Goal: Transaction & Acquisition: Purchase product/service

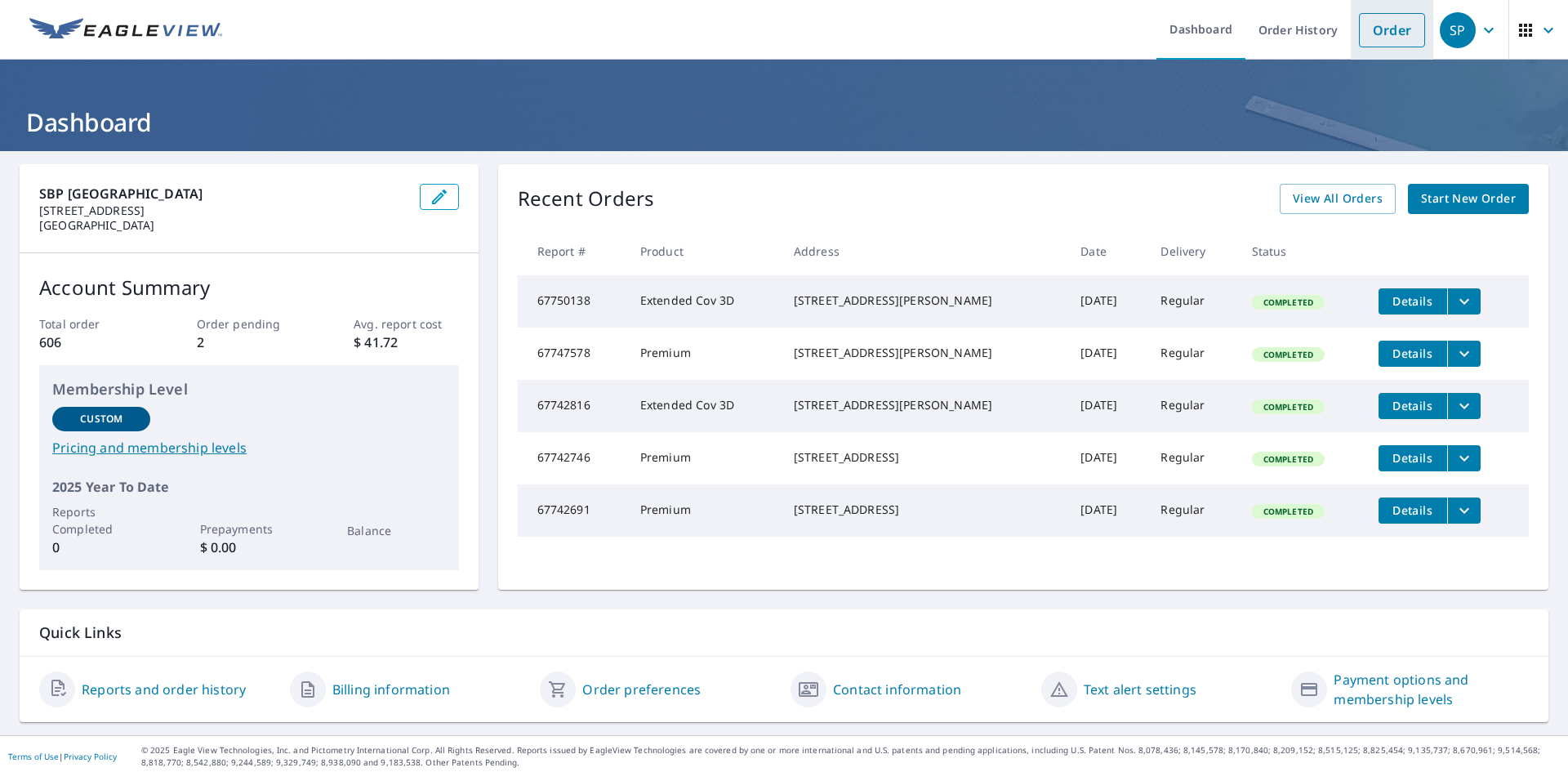
click at [1375, 36] on link "Order" at bounding box center [1392, 30] width 66 height 34
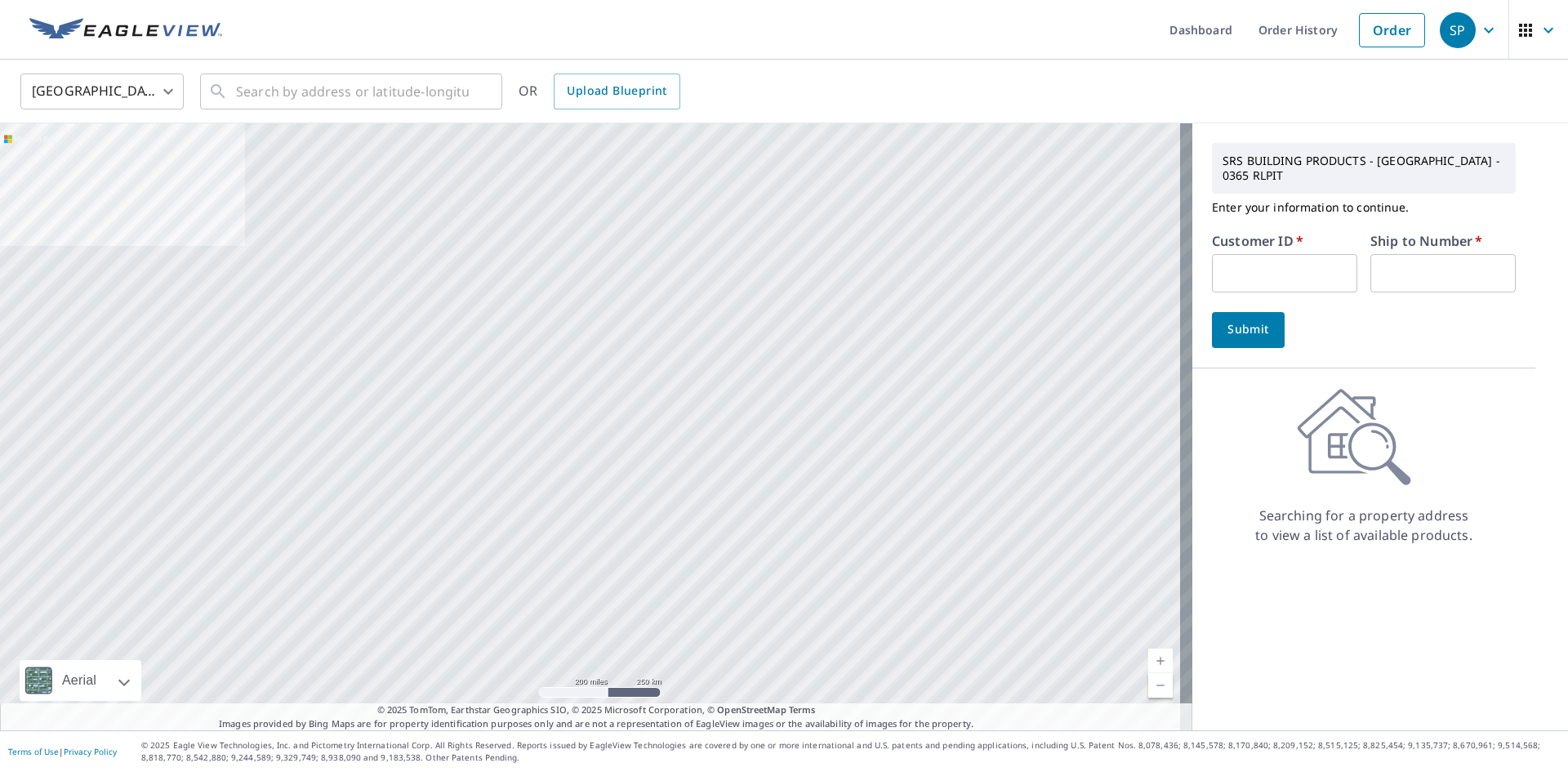
click at [1235, 265] on input "text" at bounding box center [1285, 273] width 145 height 39
type input "S044844"
click at [1432, 260] on input "text" at bounding box center [1444, 273] width 145 height 39
type input "1"
click at [1242, 336] on span "Submit" at bounding box center [1248, 329] width 46 height 20
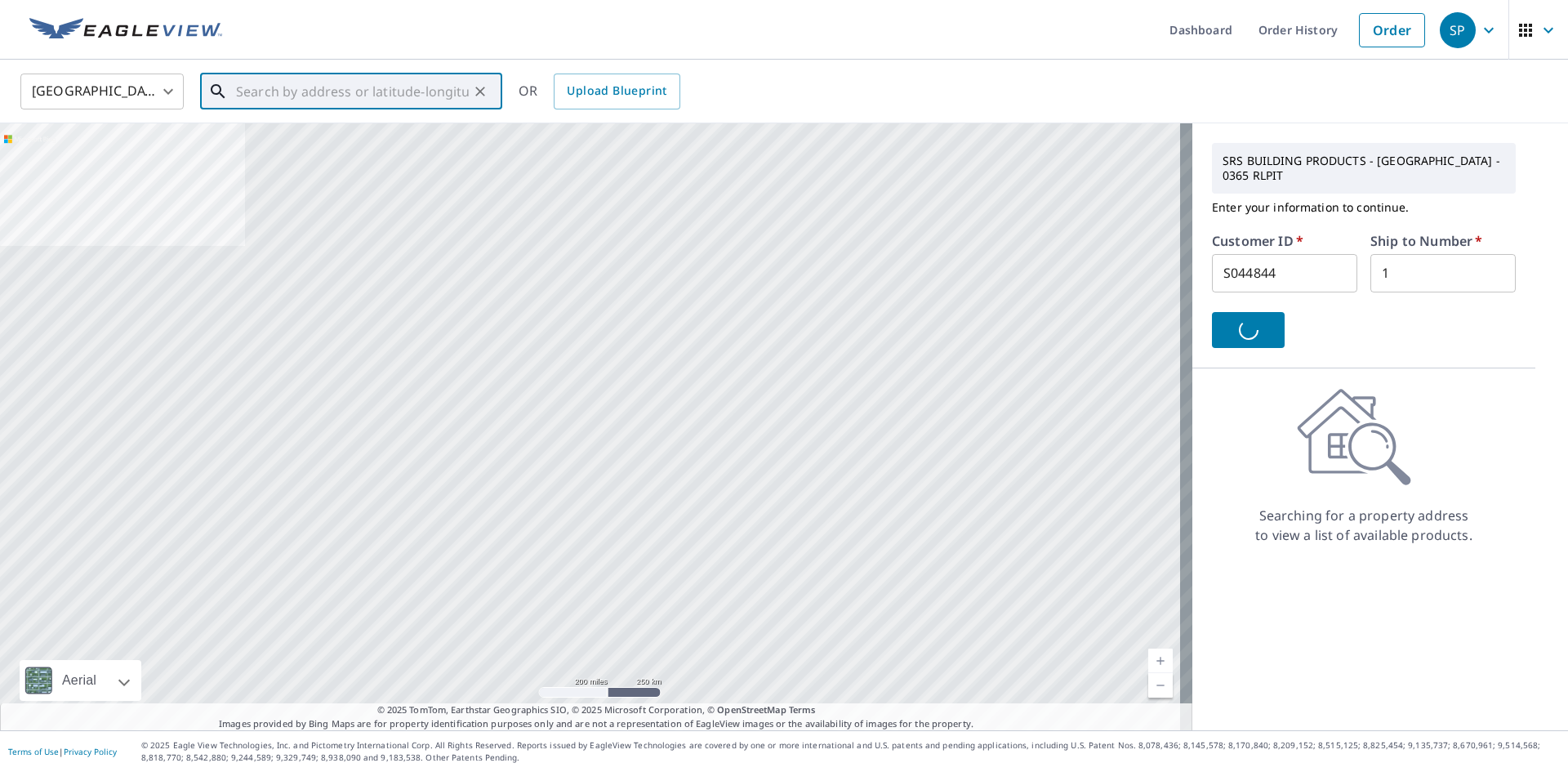
click at [273, 86] on input "text" at bounding box center [352, 91] width 233 height 46
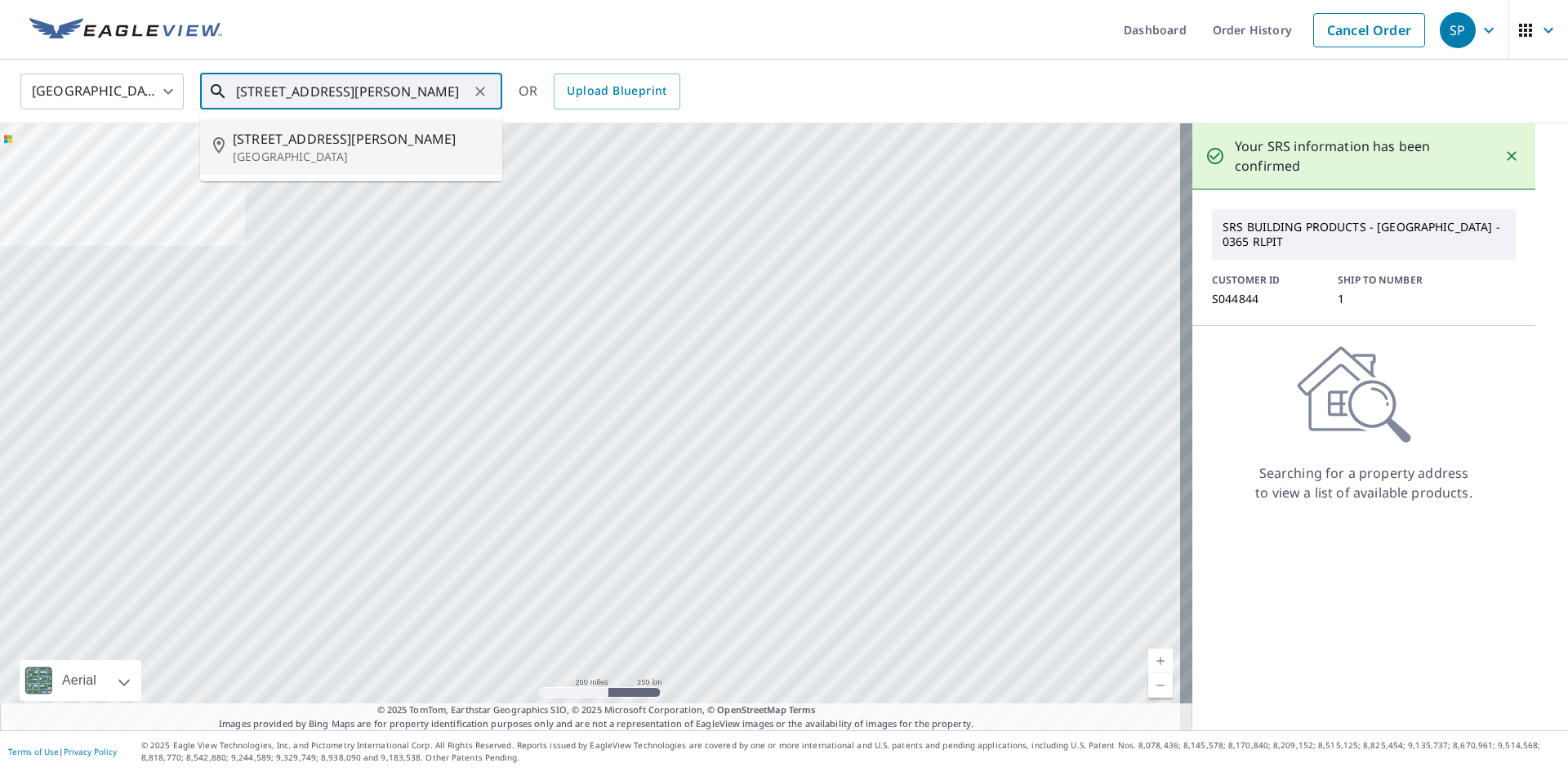
click at [264, 149] on p "[GEOGRAPHIC_DATA]" at bounding box center [361, 157] width 257 height 17
type input "[STREET_ADDRESS][PERSON_NAME]"
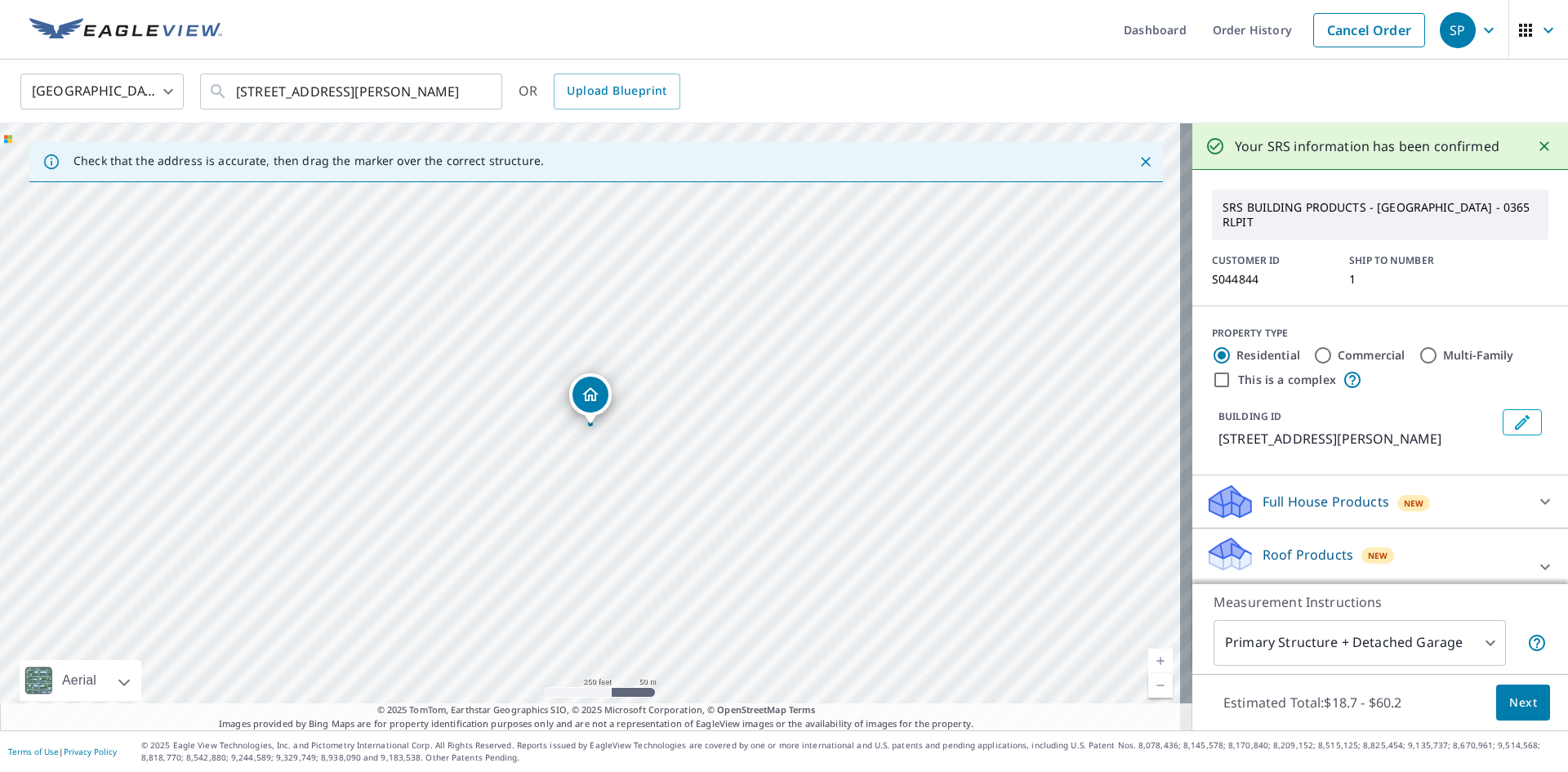
click at [1303, 545] on p "Roof Products" at bounding box center [1308, 555] width 90 height 19
click at [1522, 698] on span "Next" at bounding box center [1523, 702] width 28 height 20
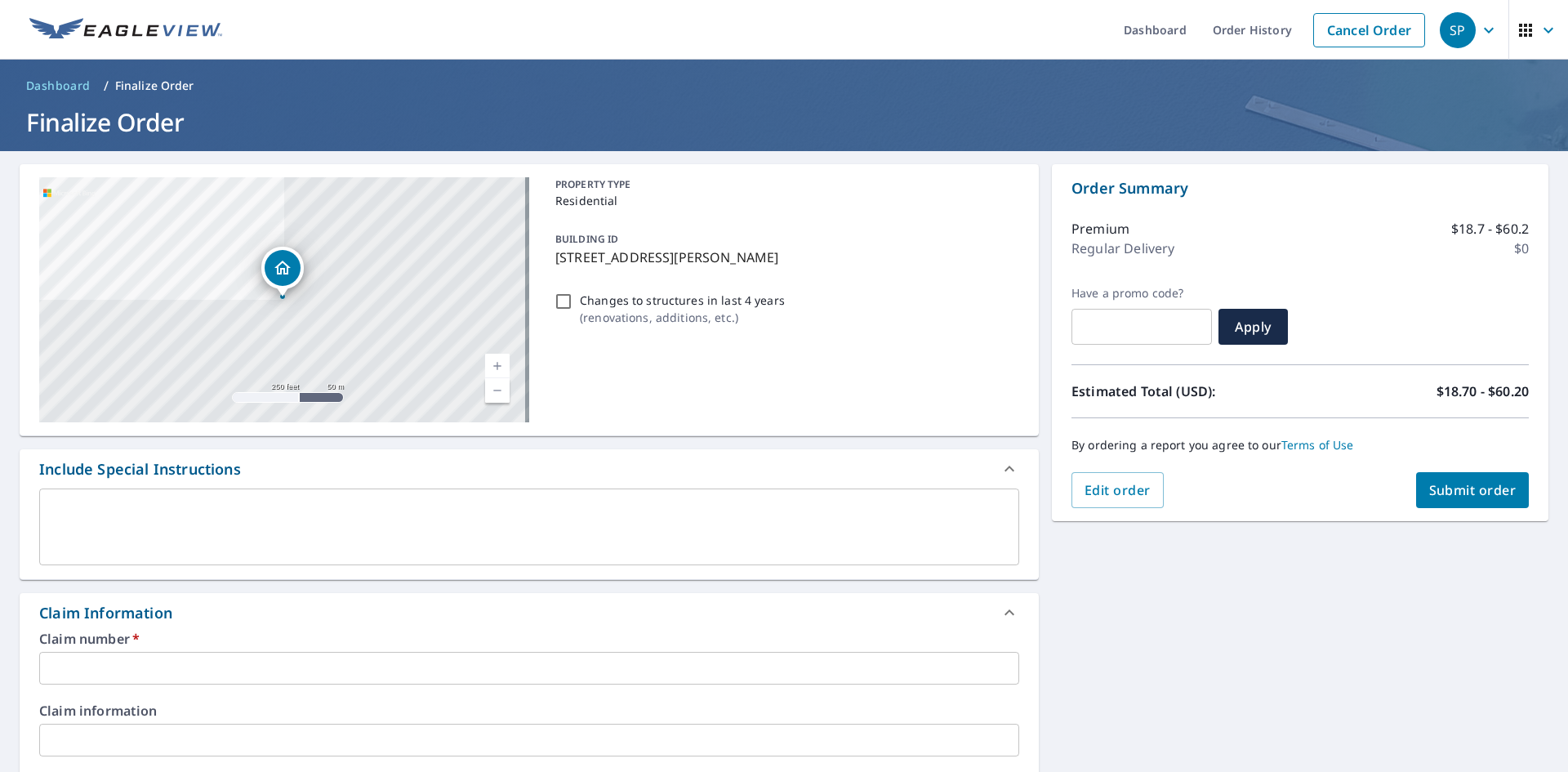
drag, startPoint x: 778, startPoint y: 258, endPoint x: 576, endPoint y: 244, distance: 202.5
click at [576, 244] on div "BUILDING ID [STREET_ADDRESS][PERSON_NAME]" at bounding box center [784, 248] width 471 height 52
checkbox input "true"
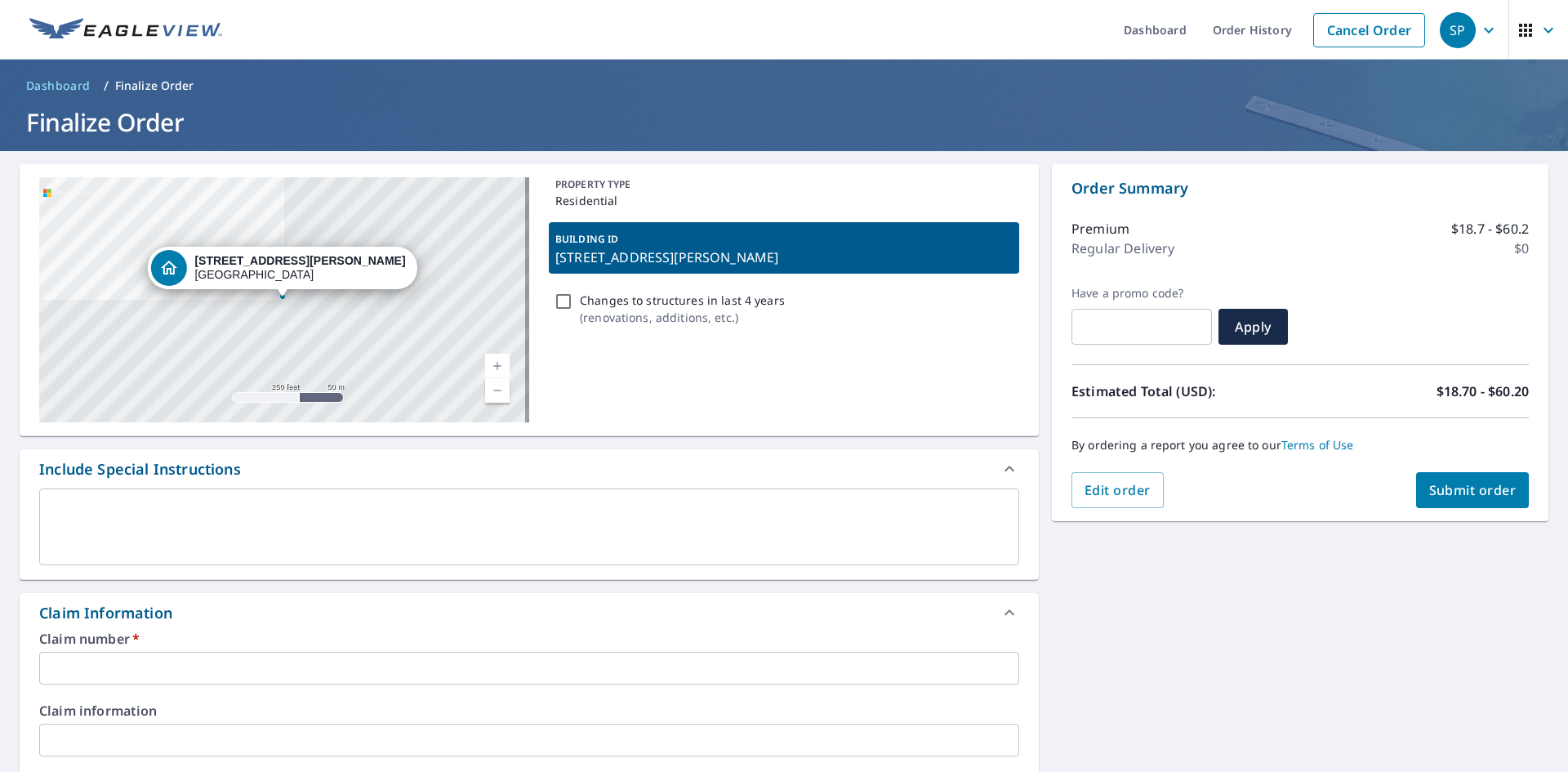
copy div "DING ID [STREET_ADDRESS][PERSON_NAME]"
click at [167, 662] on input "text" at bounding box center [529, 668] width 980 height 32
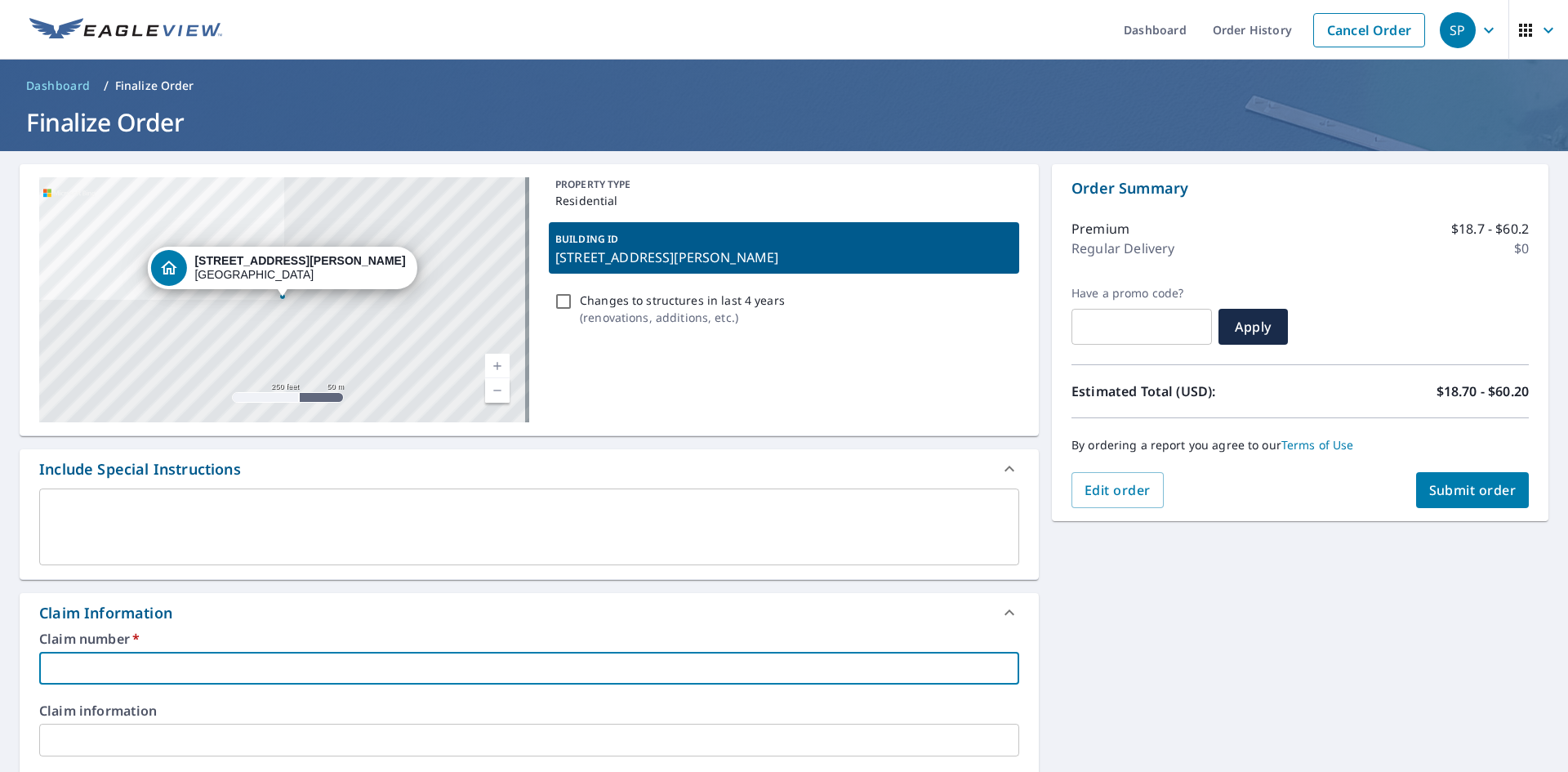
paste input "DING ID [STREET_ADDRESS][PERSON_NAME]"
type input "DING ID [STREET_ADDRESS][PERSON_NAME]"
checkbox input "true"
drag, startPoint x: 102, startPoint y: 669, endPoint x: 66, endPoint y: 670, distance: 36.0
click at [66, 669] on input "DING ID [STREET_ADDRESS][PERSON_NAME]" at bounding box center [529, 668] width 980 height 32
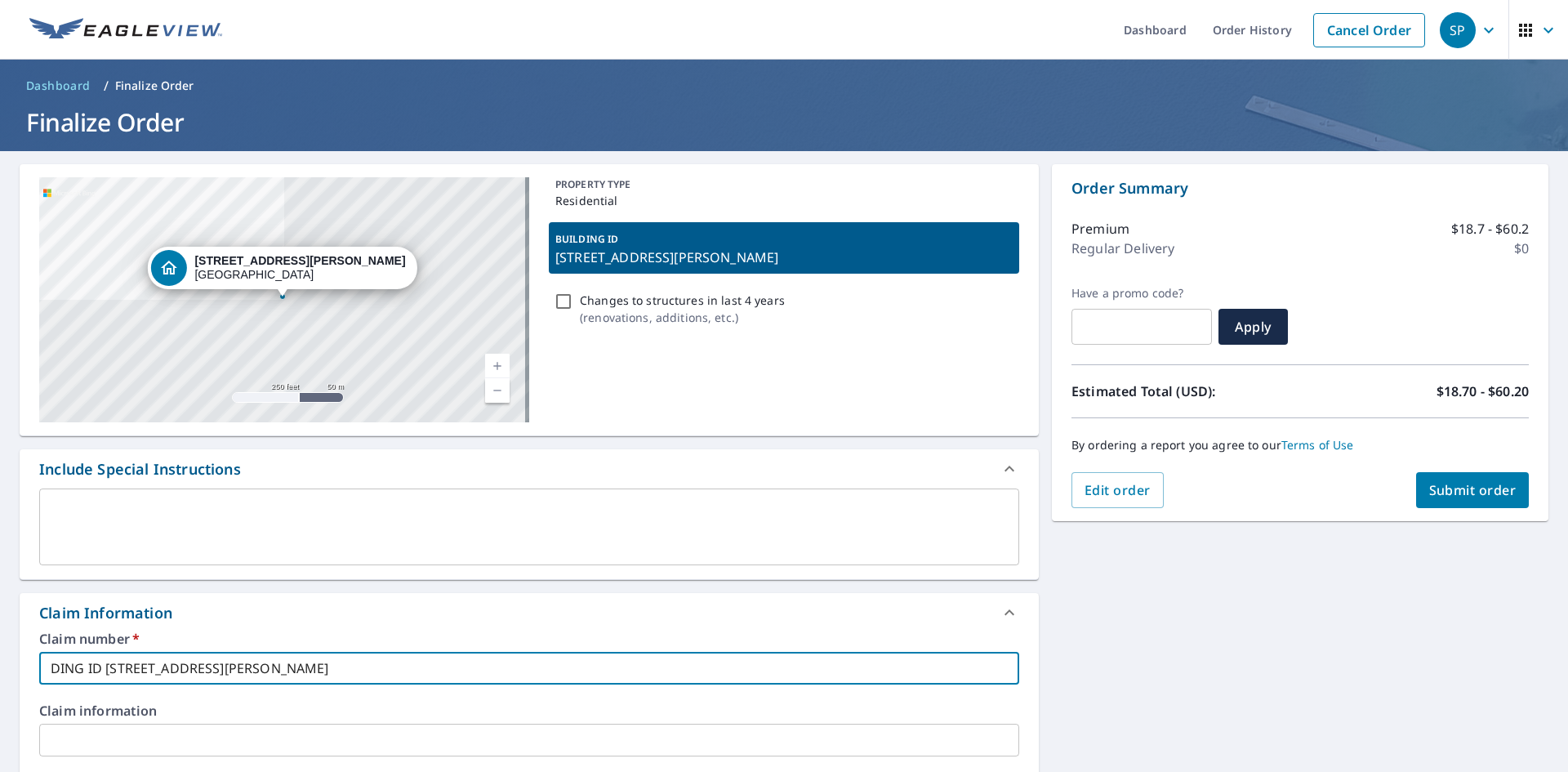
type input "DI [STREET_ADDRESS][PERSON_NAME]"
checkbox input "true"
type input "D [STREET_ADDRESS][PERSON_NAME]"
checkbox input "true"
type input "[STREET_ADDRESS][PERSON_NAME]"
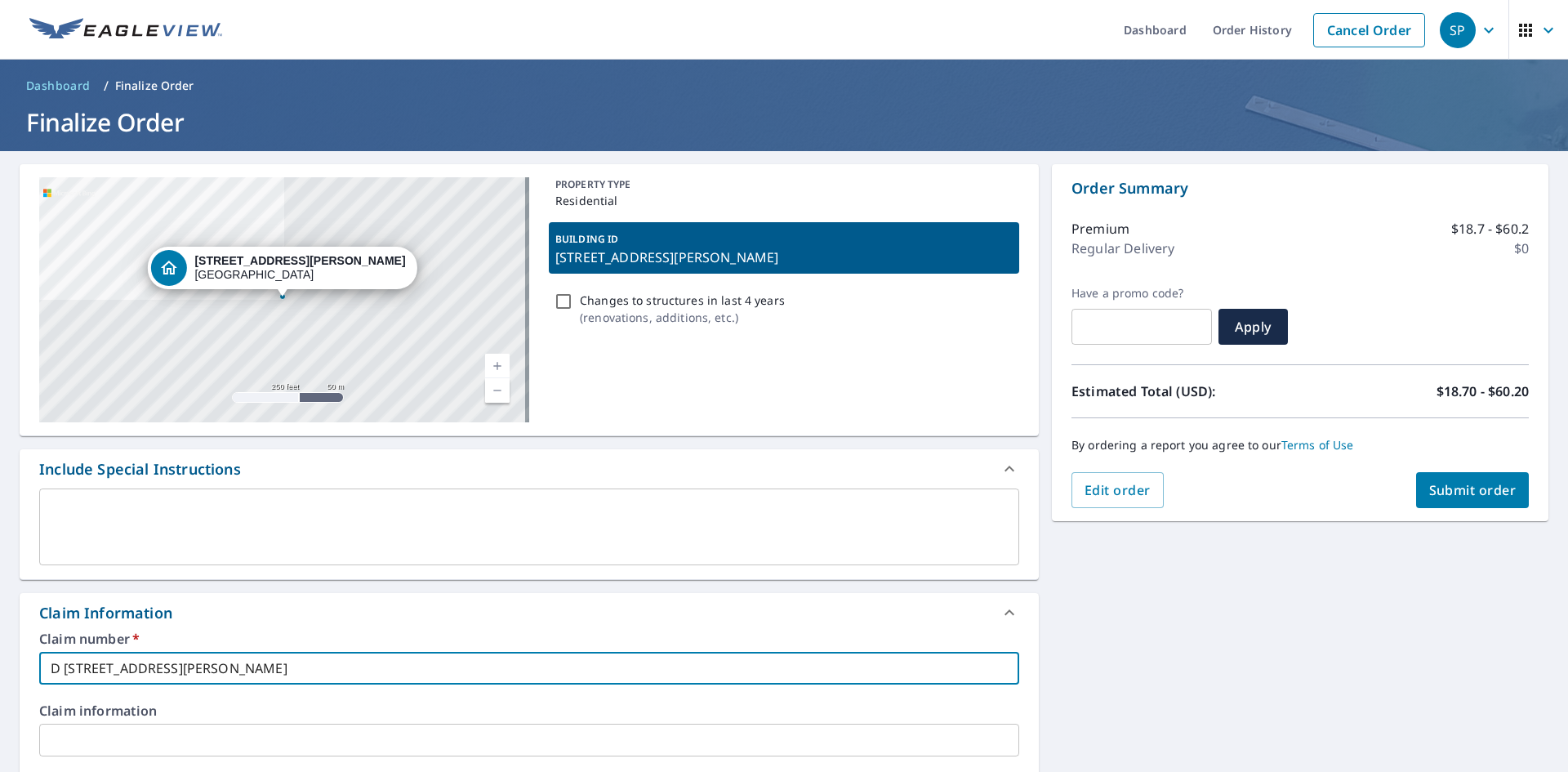
checkbox input "true"
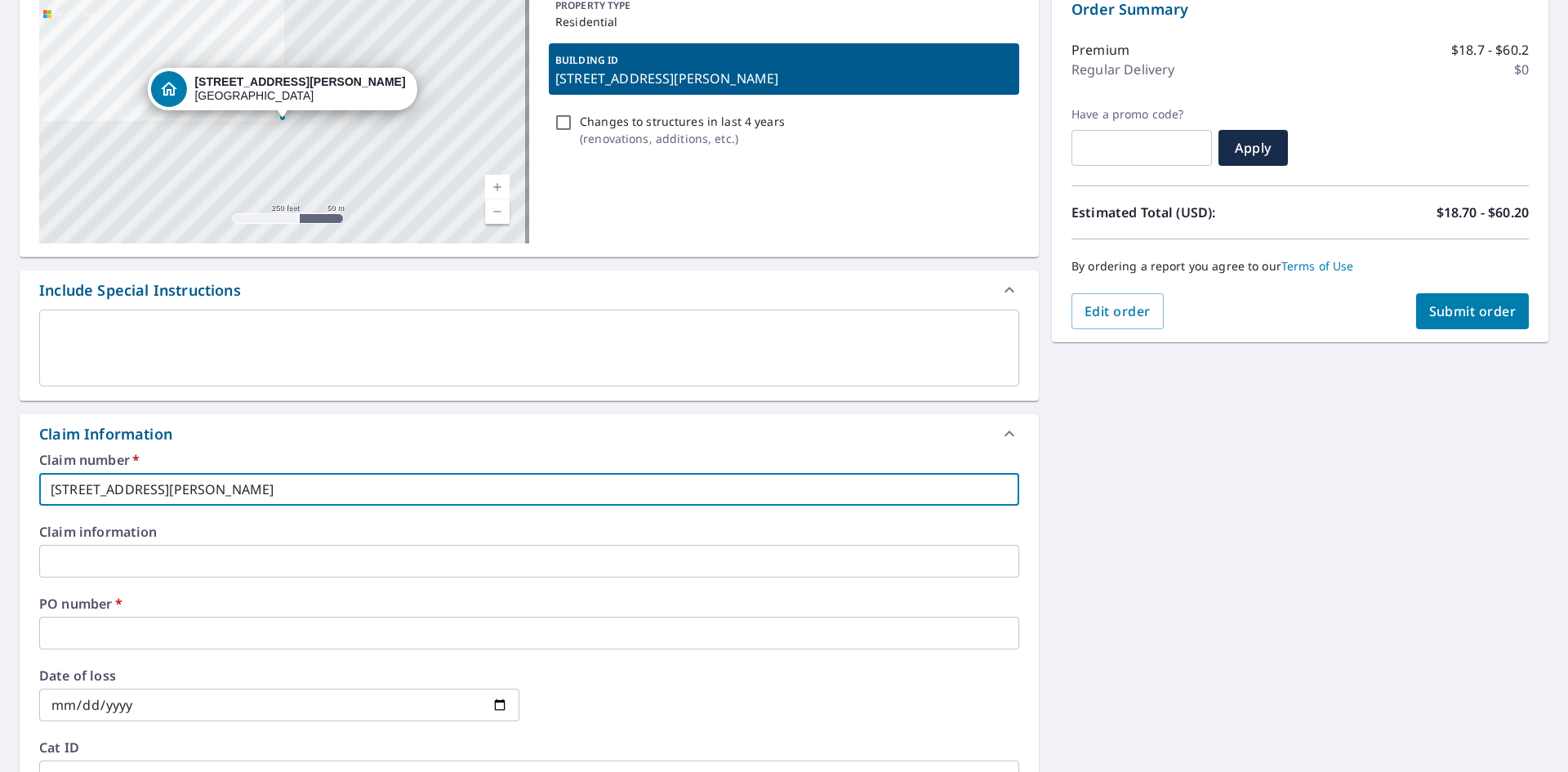
scroll to position [245, 0]
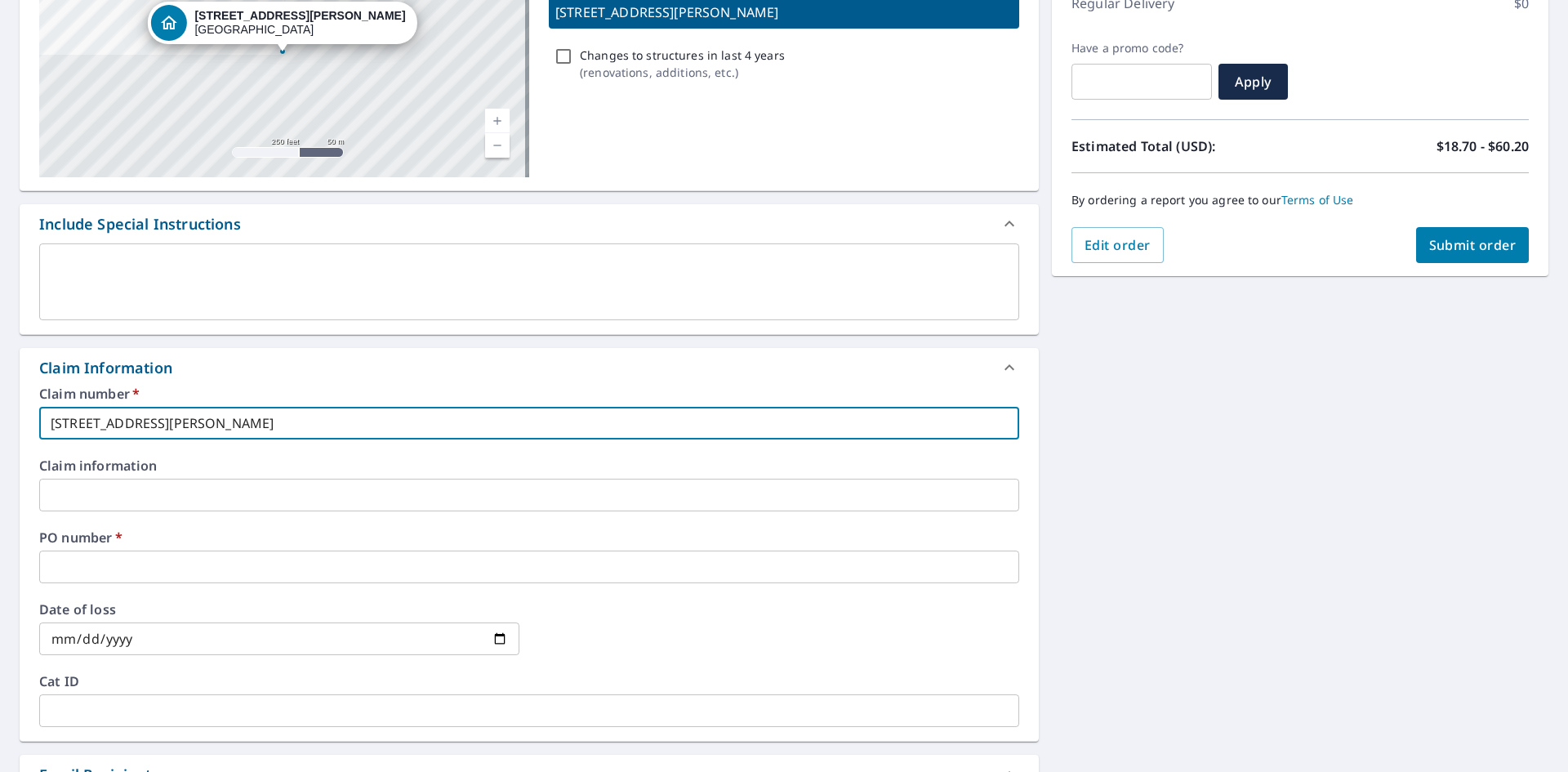
drag, startPoint x: 306, startPoint y: 421, endPoint x: 0, endPoint y: 399, distance: 306.8
click at [0, 399] on div "[STREET_ADDRESS][PERSON_NAME] Aerial Road A standard road map Aerial A detailed…" at bounding box center [784, 505] width 1568 height 1198
type input "[STREET_ADDRESS][PERSON_NAME]"
click at [68, 562] on input "text" at bounding box center [529, 566] width 980 height 32
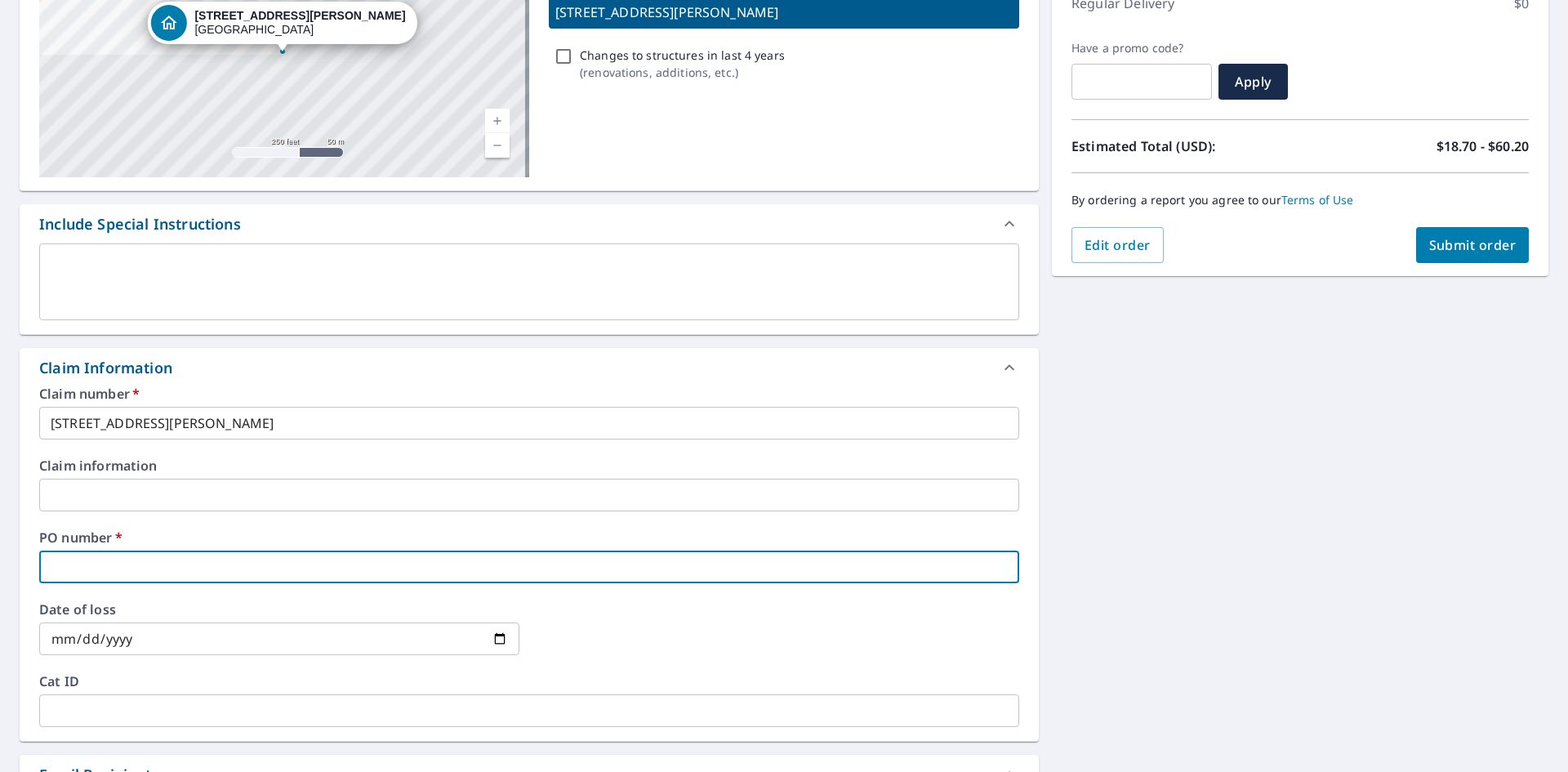
paste input "[STREET_ADDRESS][PERSON_NAME]"
type input "[STREET_ADDRESS][PERSON_NAME]"
checkbox input "true"
type input "[STREET_ADDRESS][PERSON_NAME]"
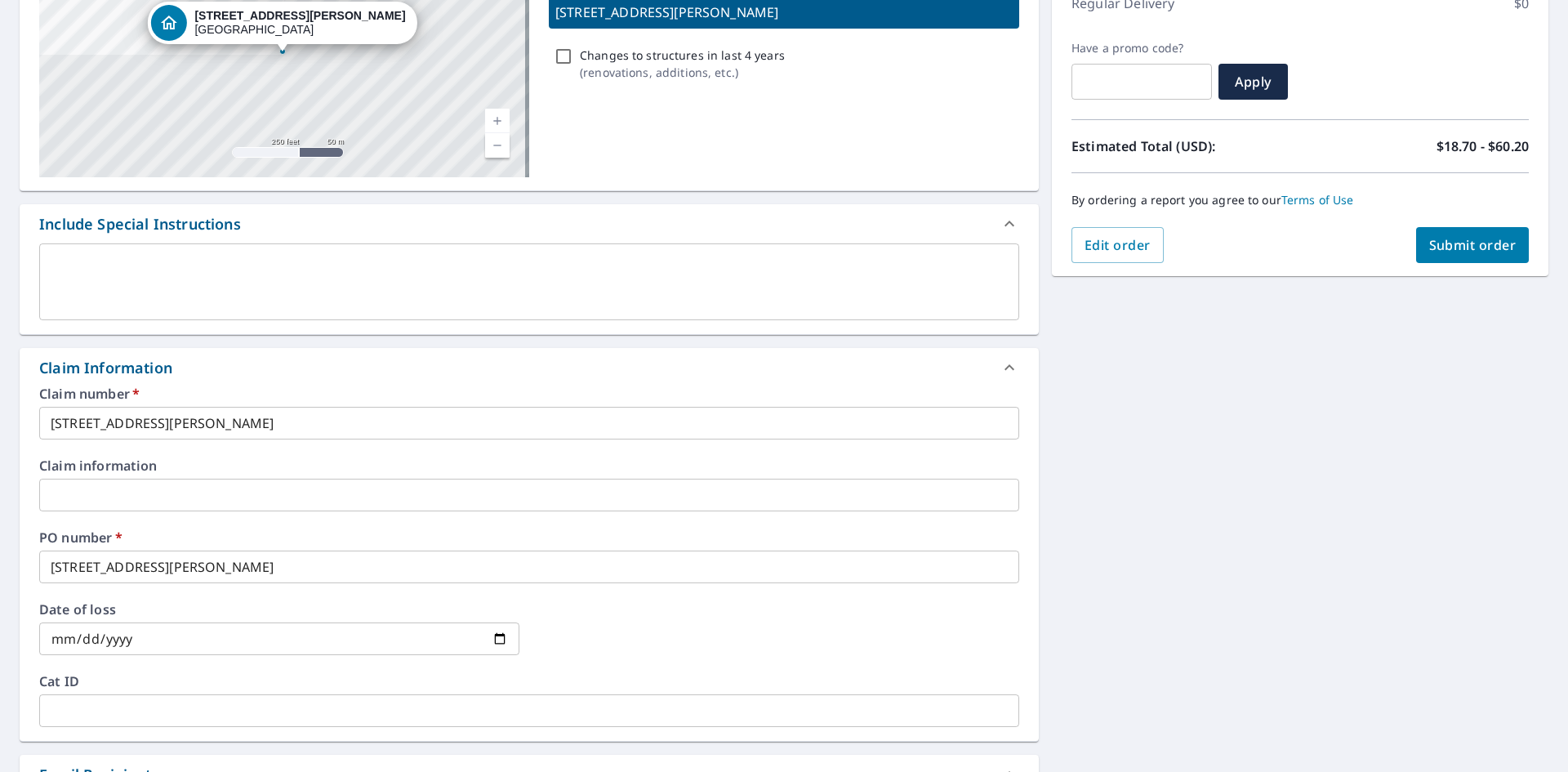
click at [649, 618] on div at bounding box center [779, 639] width 480 height 72
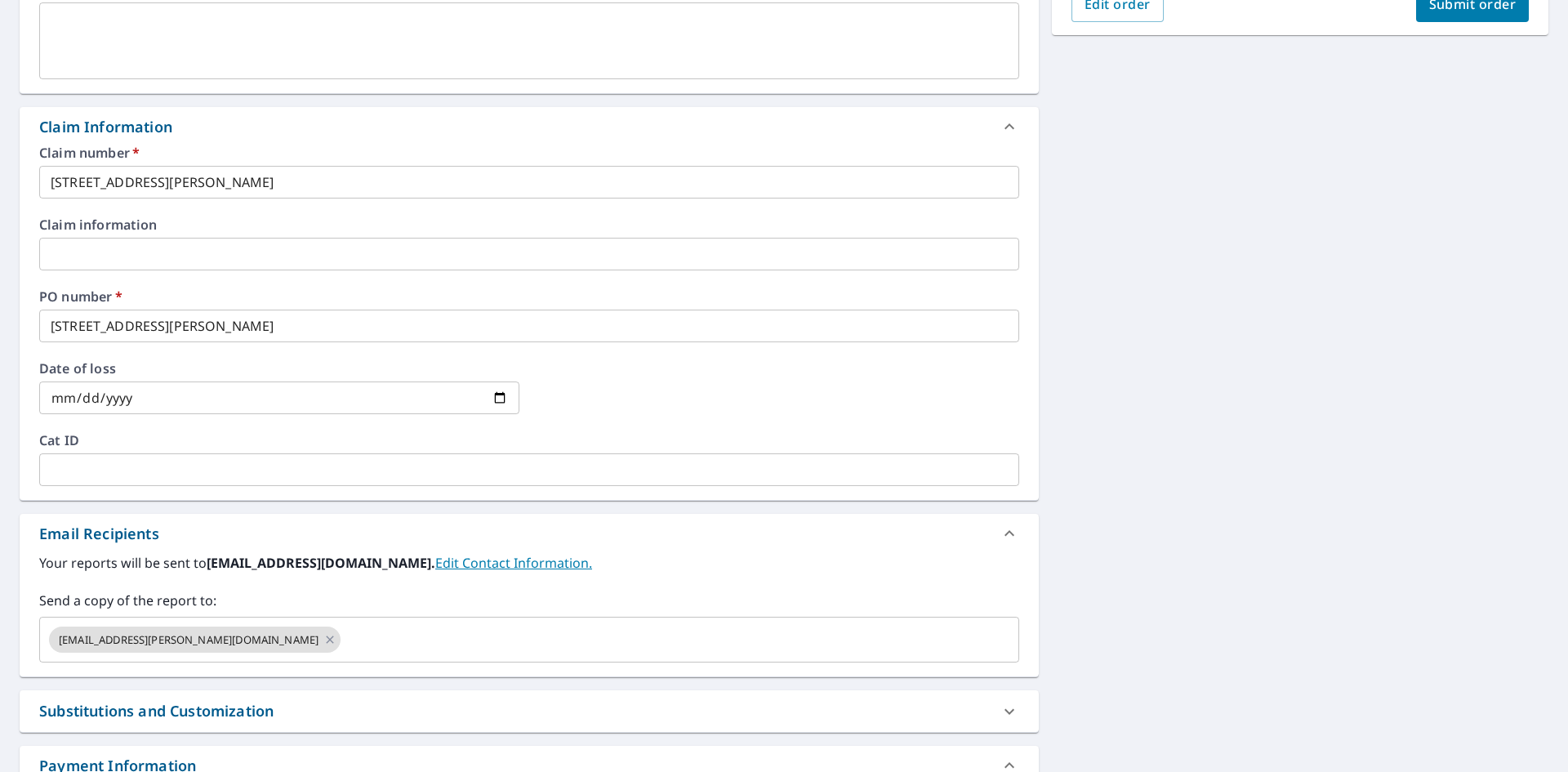
scroll to position [490, 0]
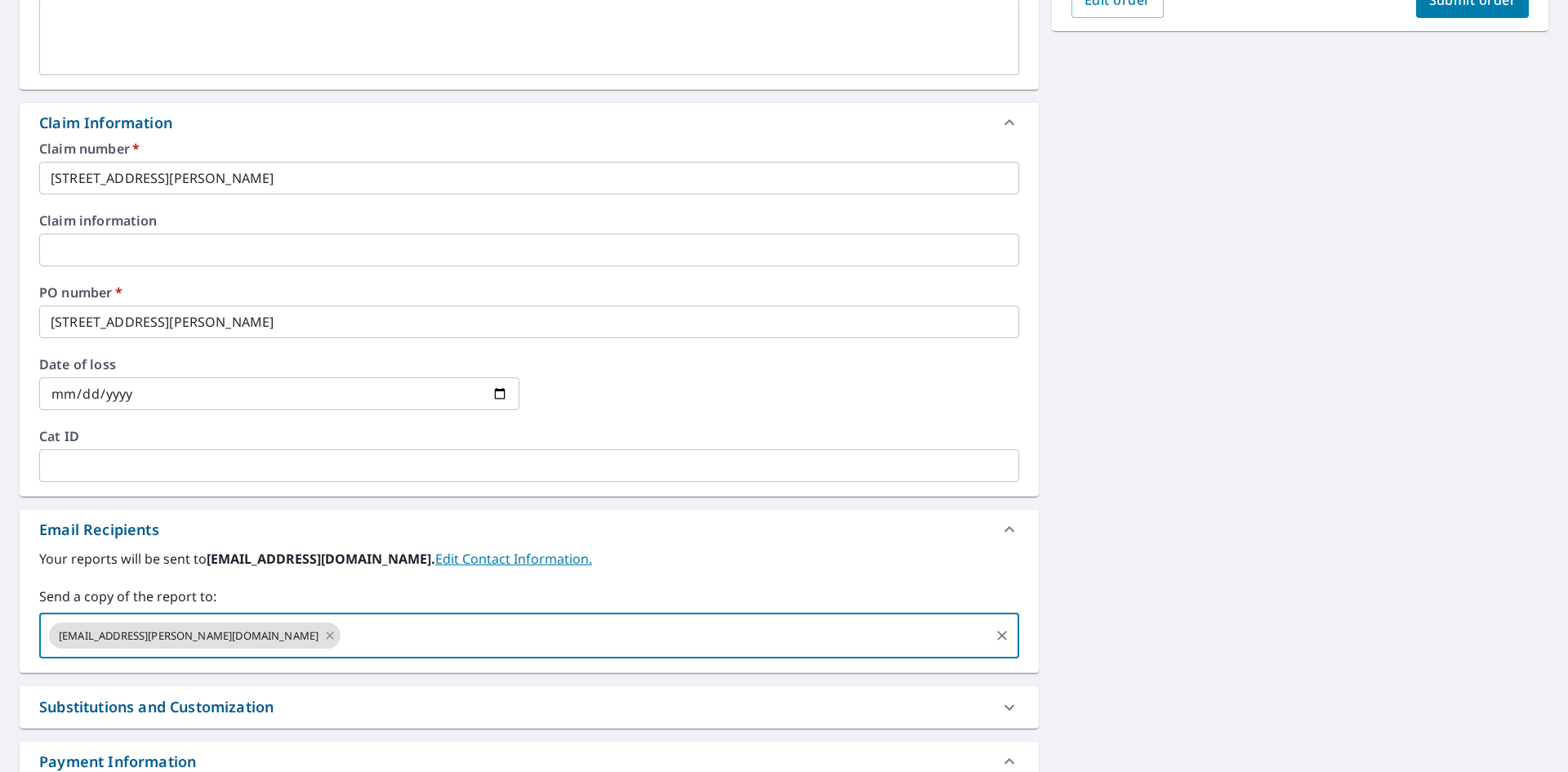
click at [343, 620] on input "text" at bounding box center [664, 634] width 644 height 31
paste input "[PERSON_NAME][EMAIL_ADDRESS][DOMAIN_NAME]"
type input "[PERSON_NAME][EMAIL_ADDRESS][DOMAIN_NAME]"
checkbox input "true"
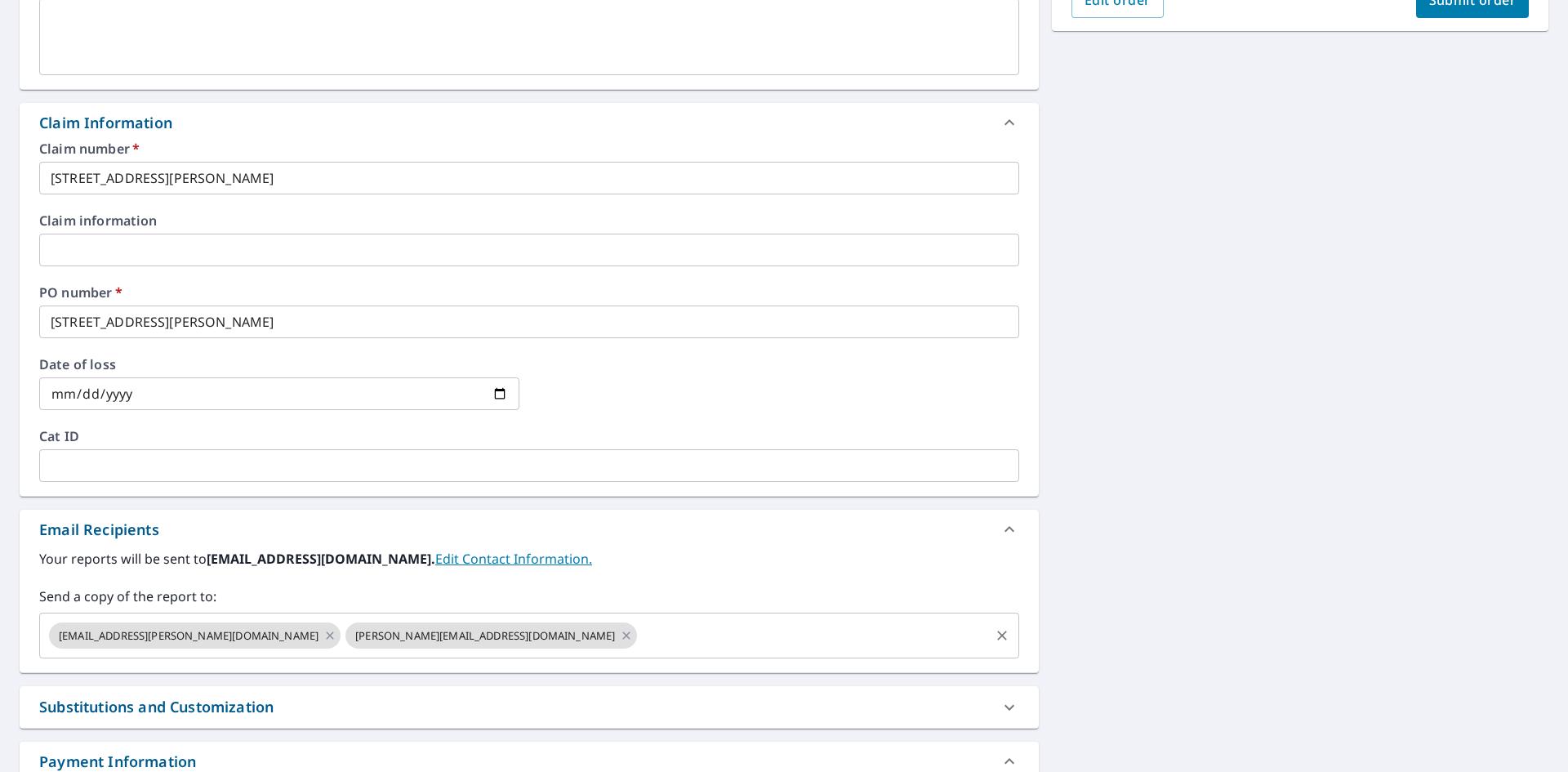
click at [640, 627] on input "text" at bounding box center [813, 634] width 348 height 31
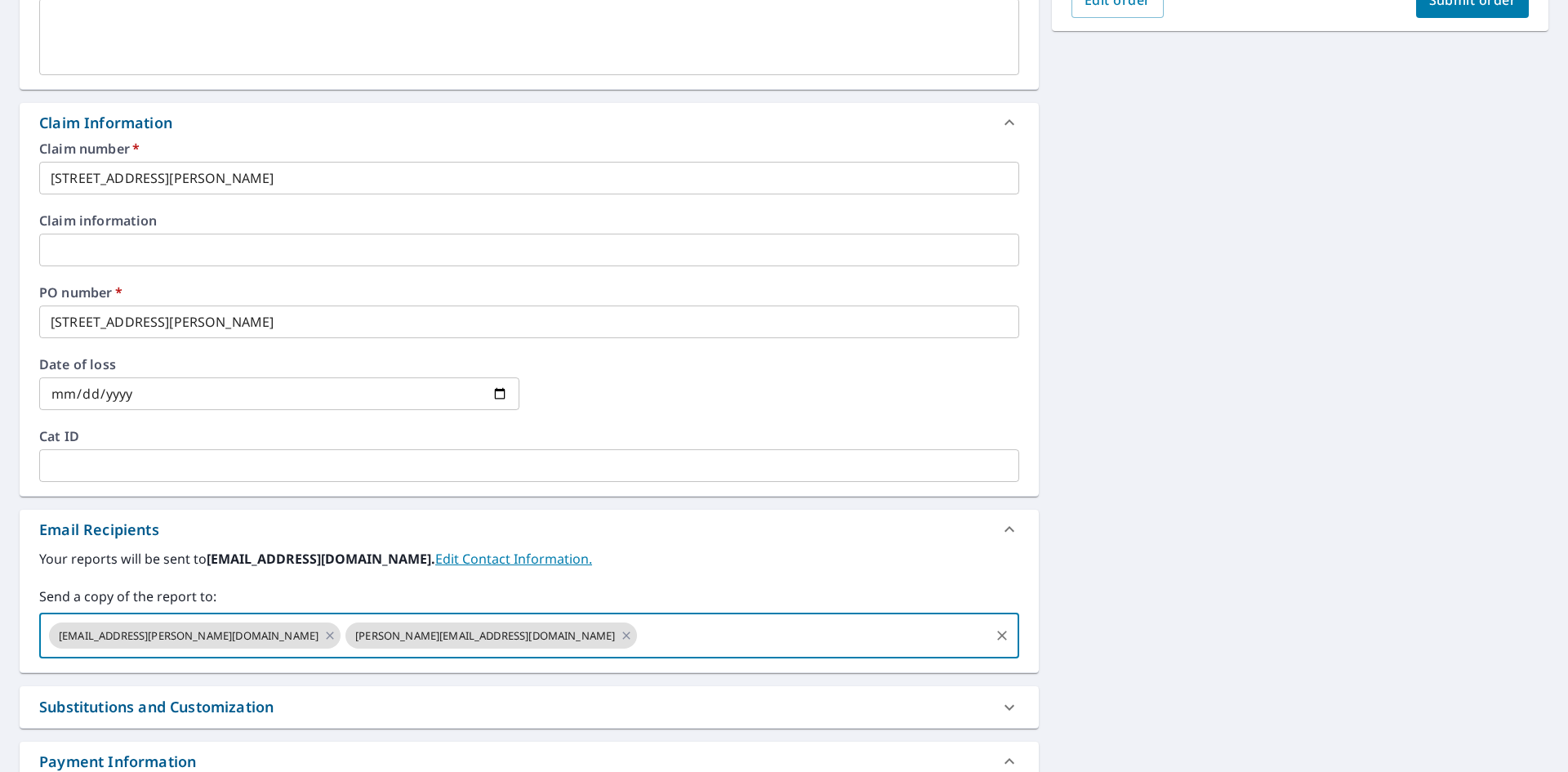
paste input "[PERSON_NAME][EMAIL_ADDRESS][PERSON_NAME][DOMAIN_NAME]"
type input "[PERSON_NAME][EMAIL_ADDRESS][PERSON_NAME][DOMAIN_NAME]"
checkbox input "true"
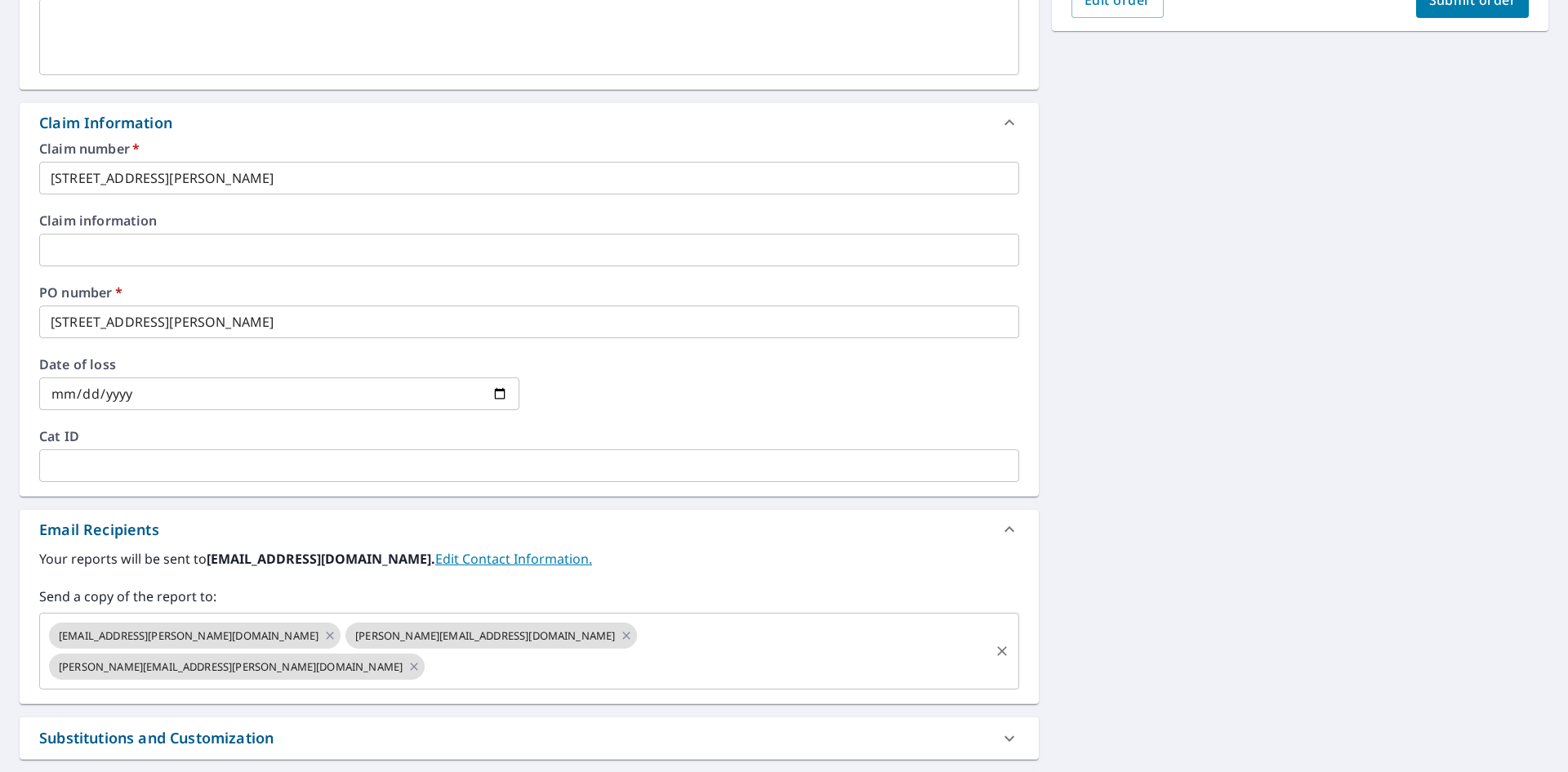
click at [654, 651] on input "text" at bounding box center [706, 666] width 560 height 31
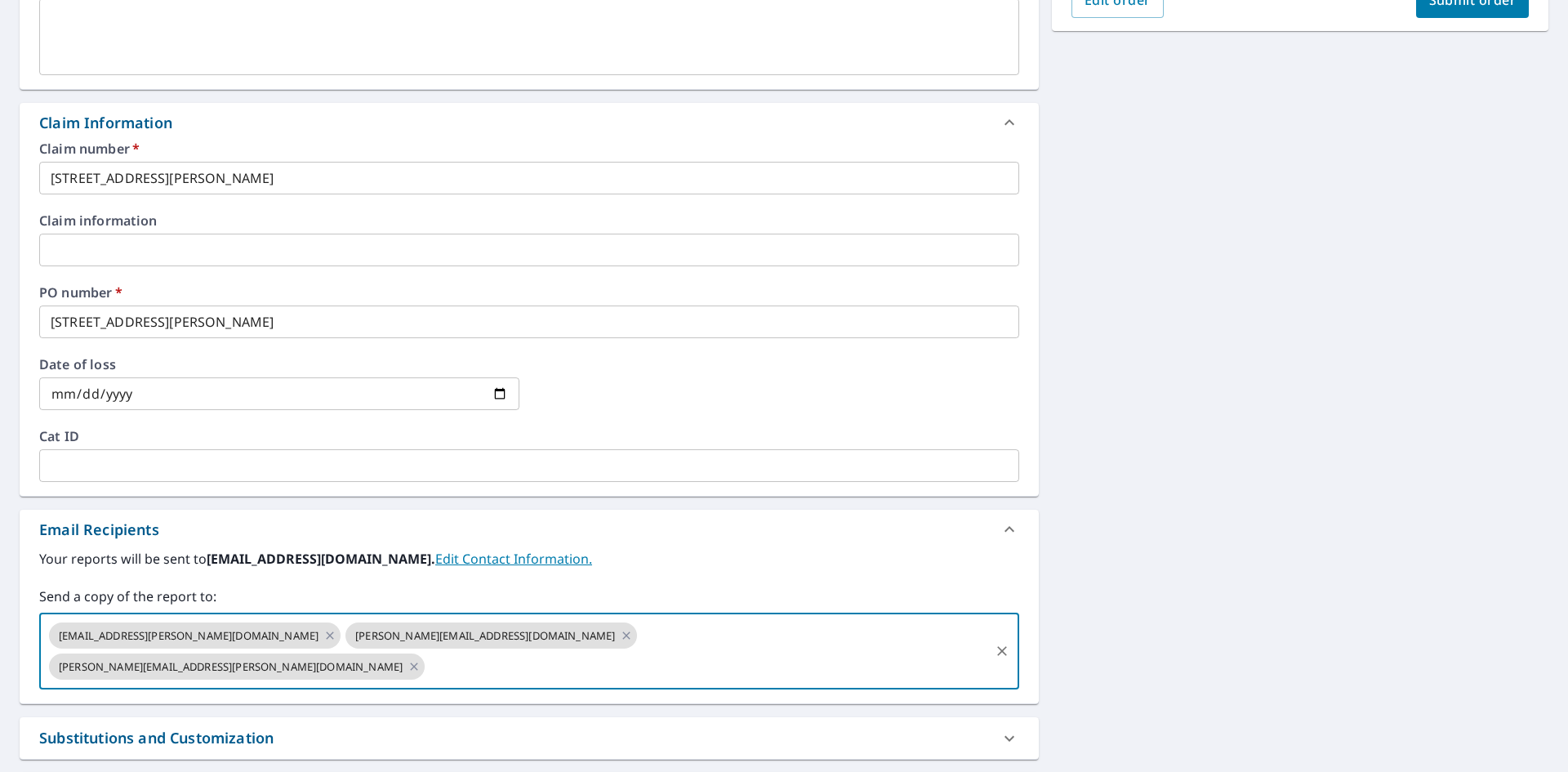
paste input "[PERSON_NAME][EMAIL_ADDRESS][PERSON_NAME][DOMAIN_NAME]"
type input "[PERSON_NAME][EMAIL_ADDRESS][PERSON_NAME][DOMAIN_NAME]"
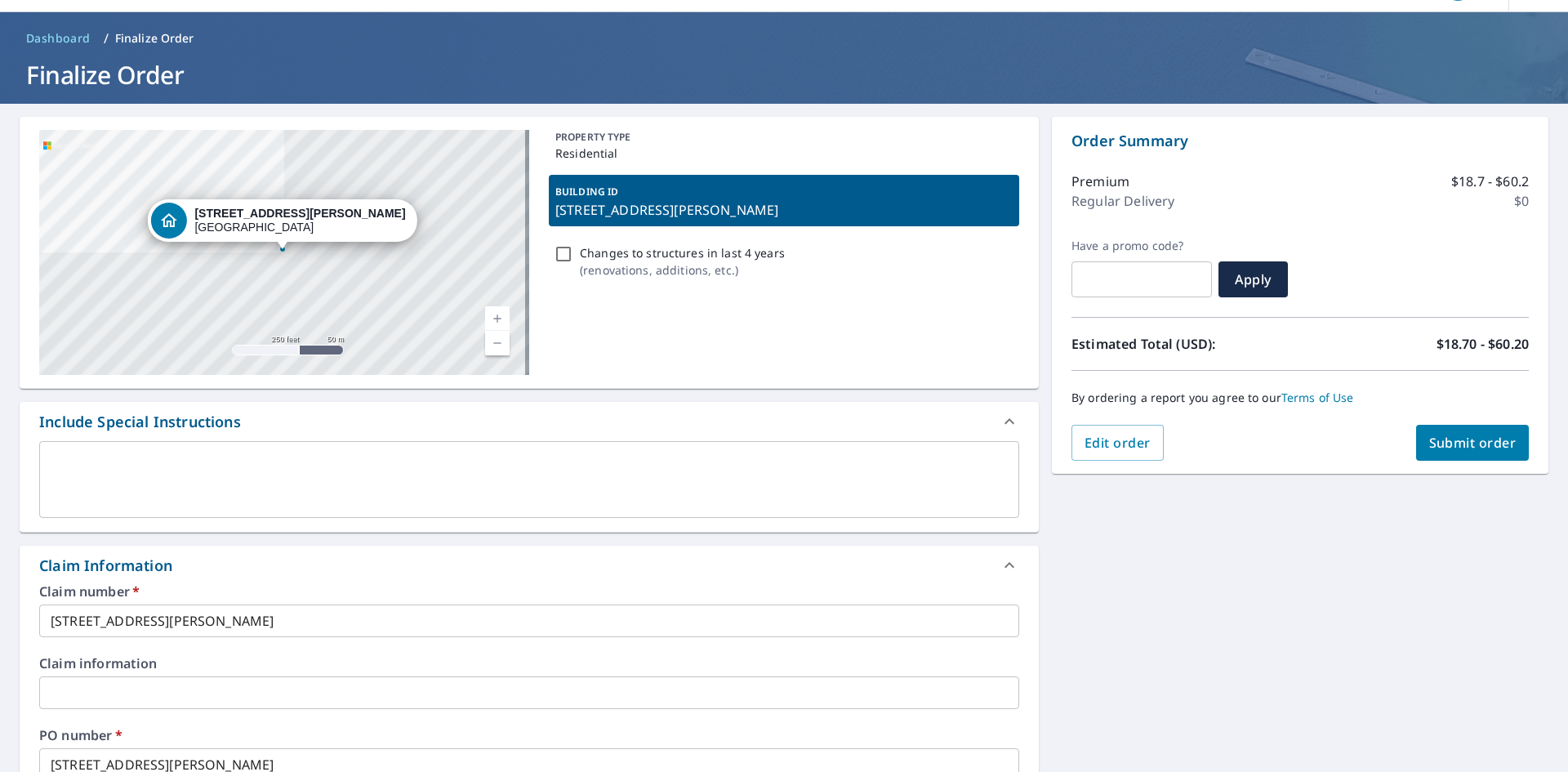
scroll to position [0, 0]
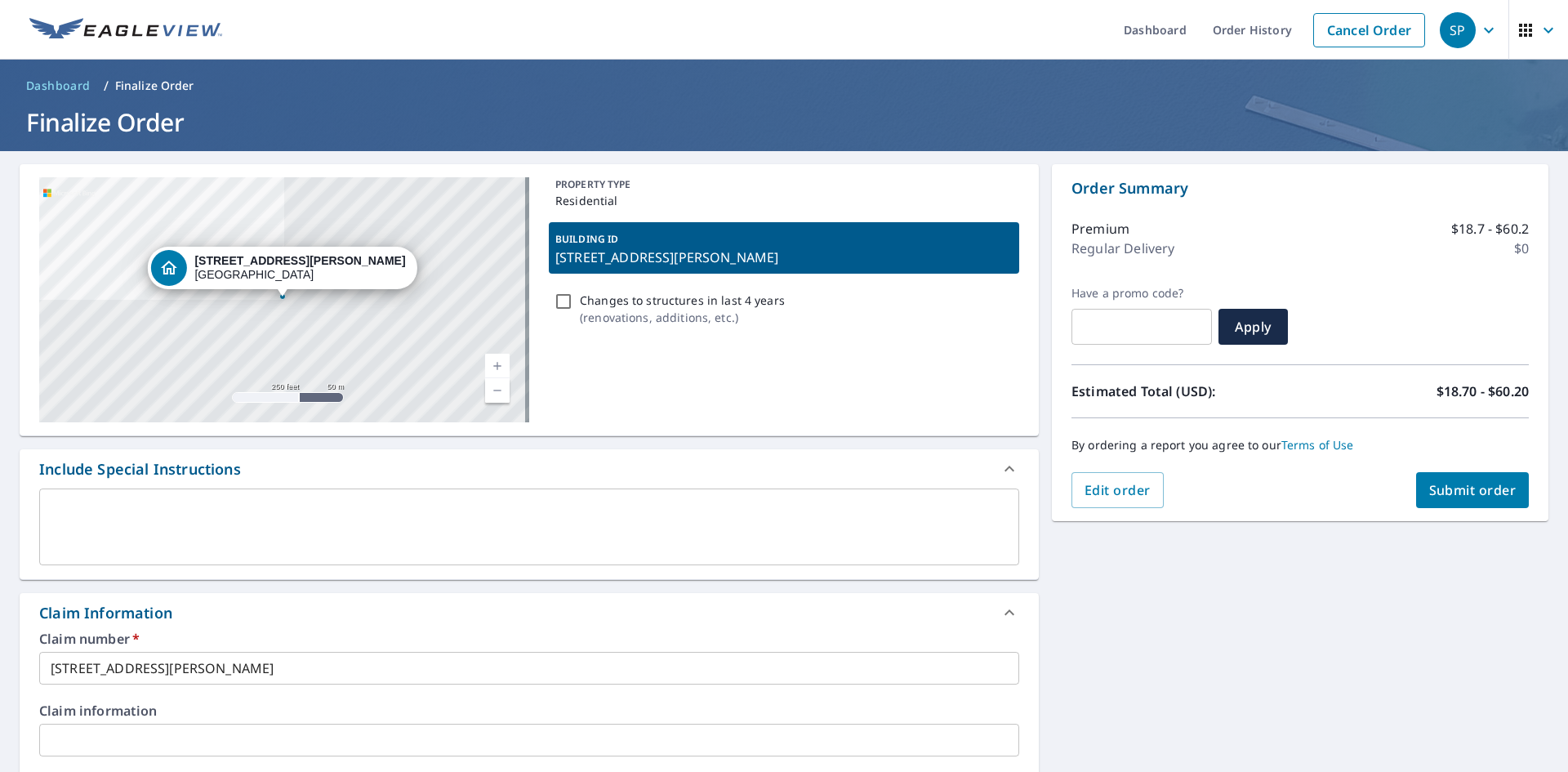
click at [1471, 490] on span "Submit order" at bounding box center [1473, 490] width 88 height 18
checkbox input "true"
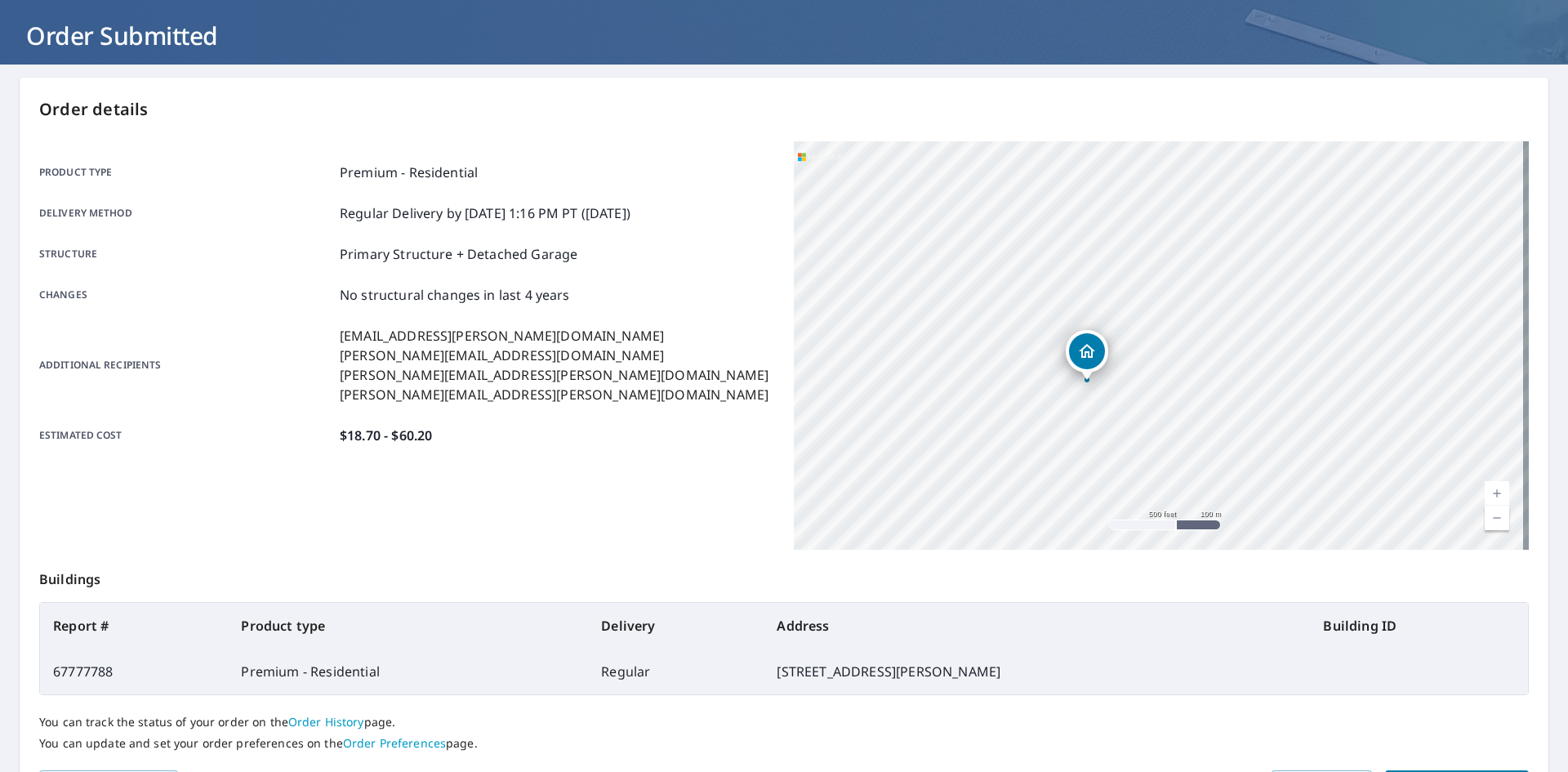
scroll to position [189, 0]
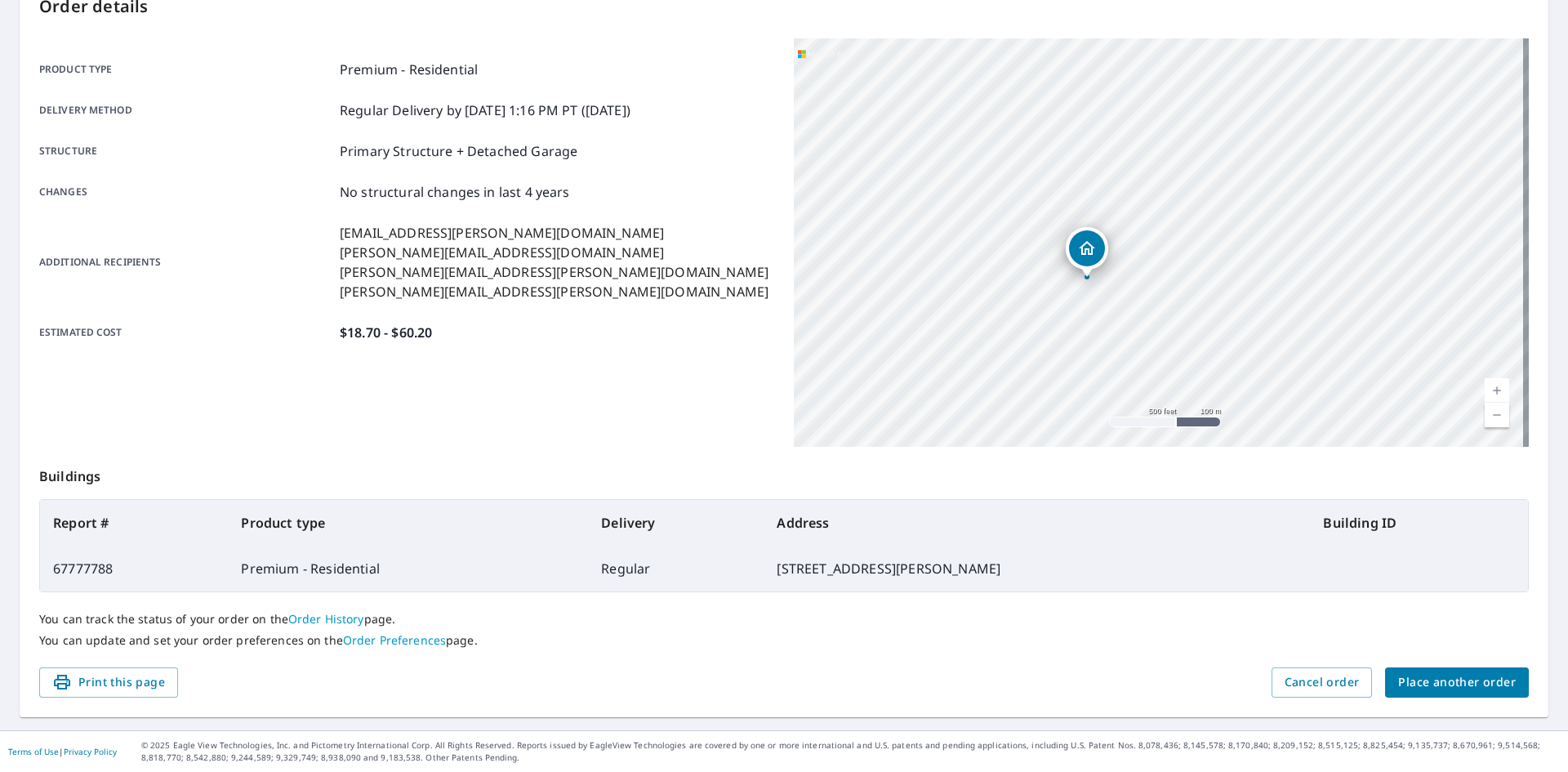
click at [1459, 676] on span "Place another order" at bounding box center [1458, 682] width 117 height 20
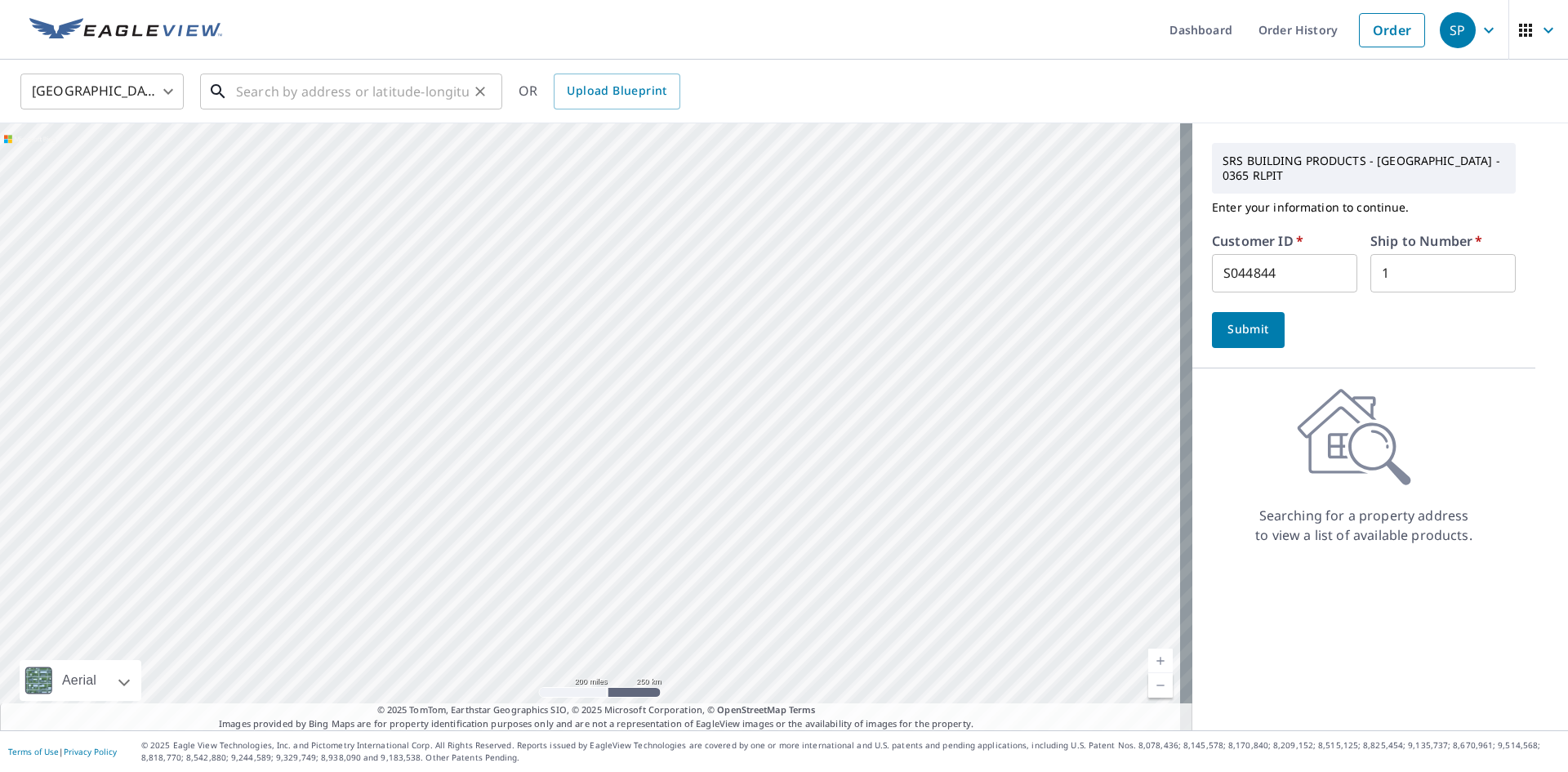
click at [258, 91] on input "text" at bounding box center [352, 91] width 233 height 46
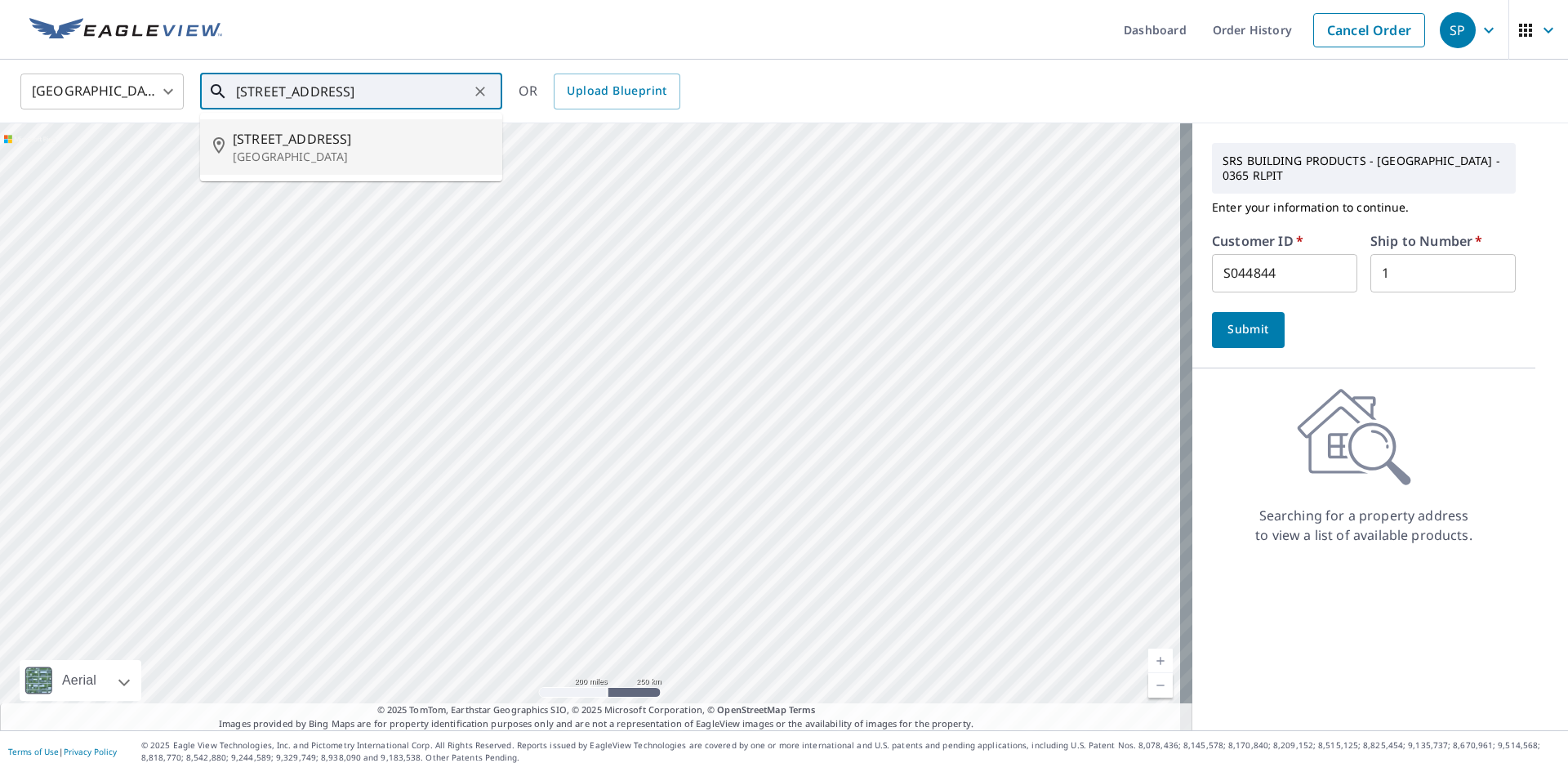
click at [256, 137] on span "[STREET_ADDRESS]" at bounding box center [361, 138] width 257 height 19
type input "[STREET_ADDRESS]"
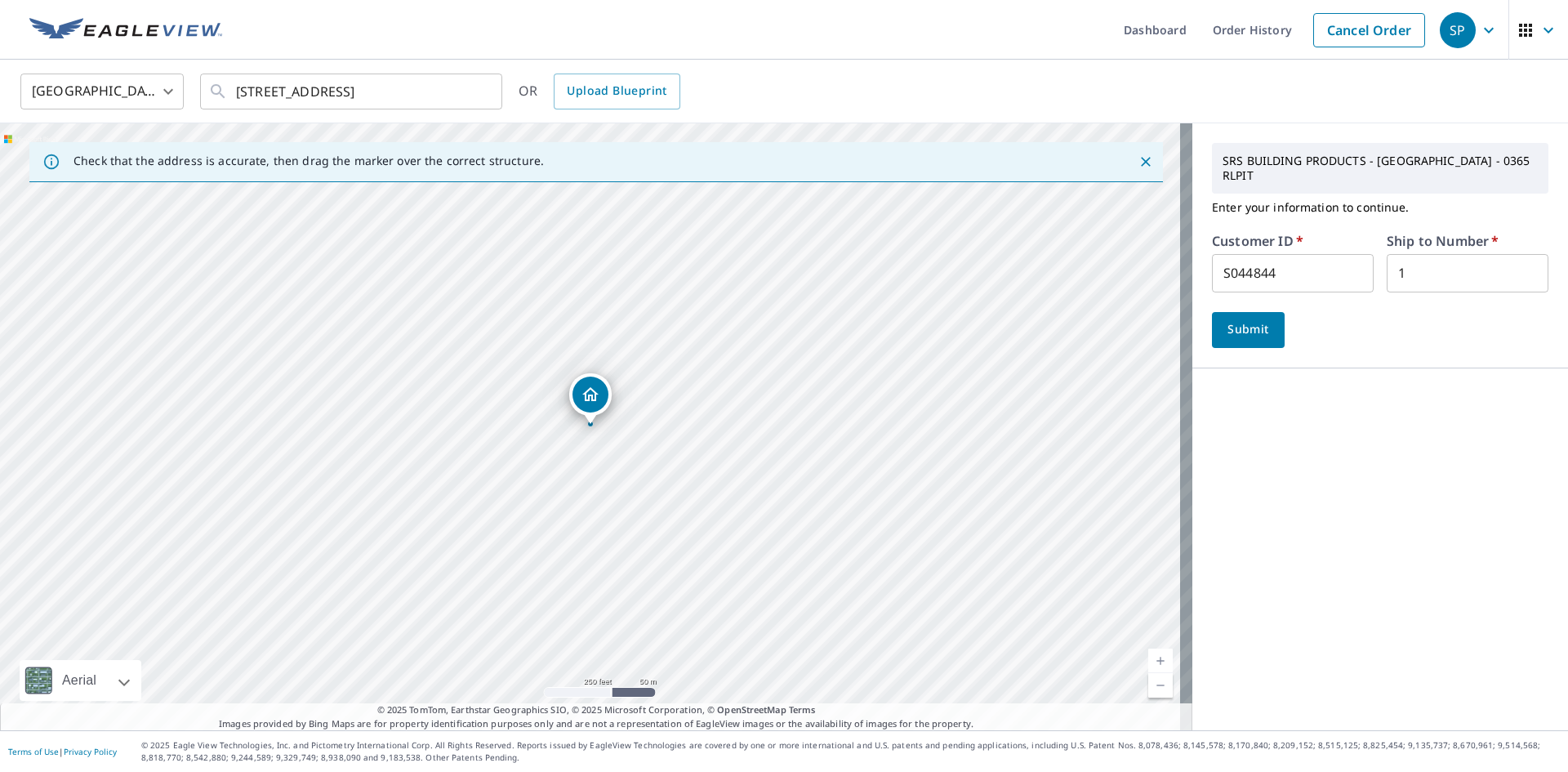
click at [1237, 319] on span "Submit" at bounding box center [1248, 329] width 46 height 20
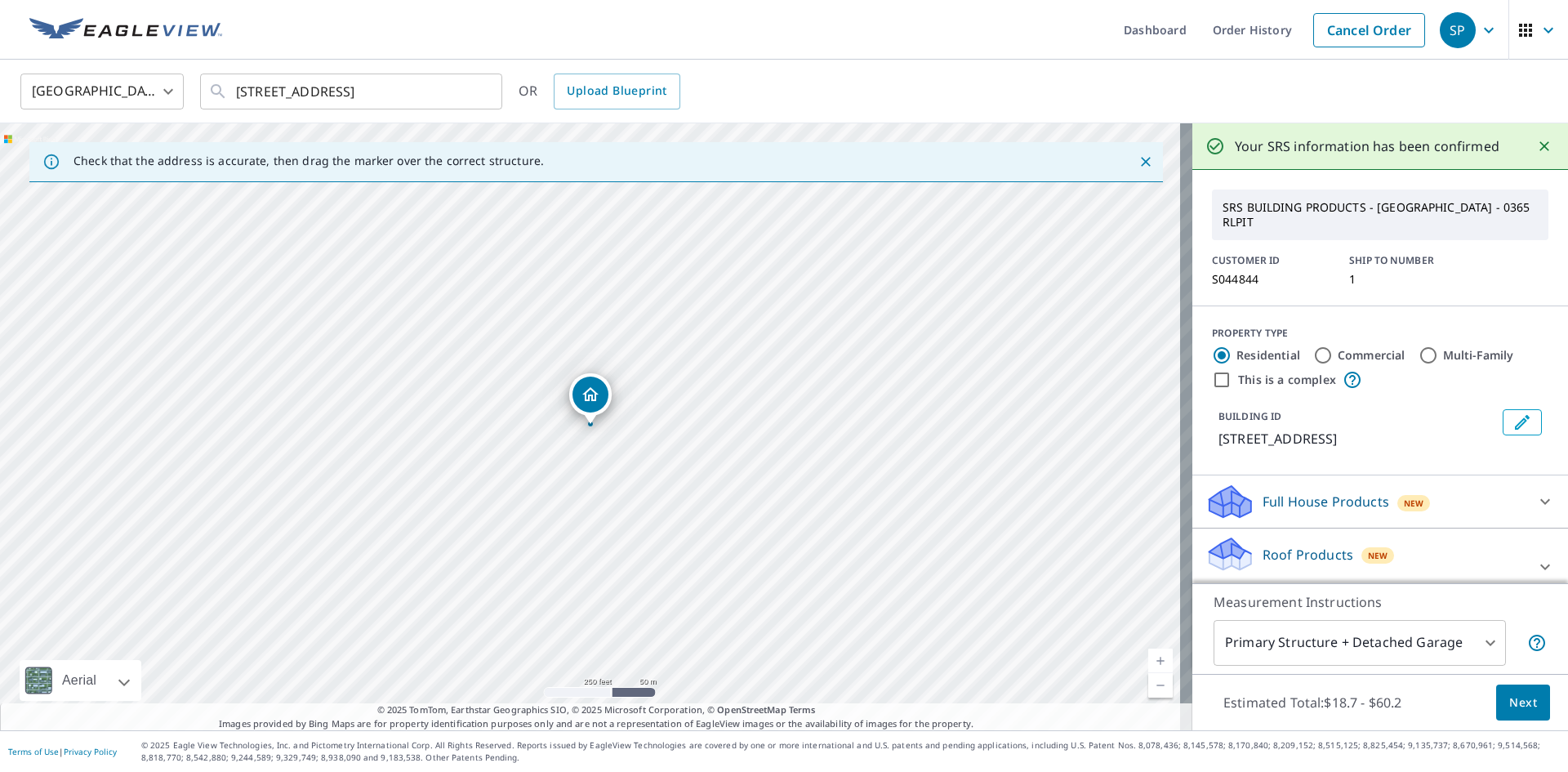
click at [1333, 545] on p "Roof Products" at bounding box center [1308, 555] width 90 height 19
click at [1509, 697] on span "Next" at bounding box center [1523, 702] width 28 height 20
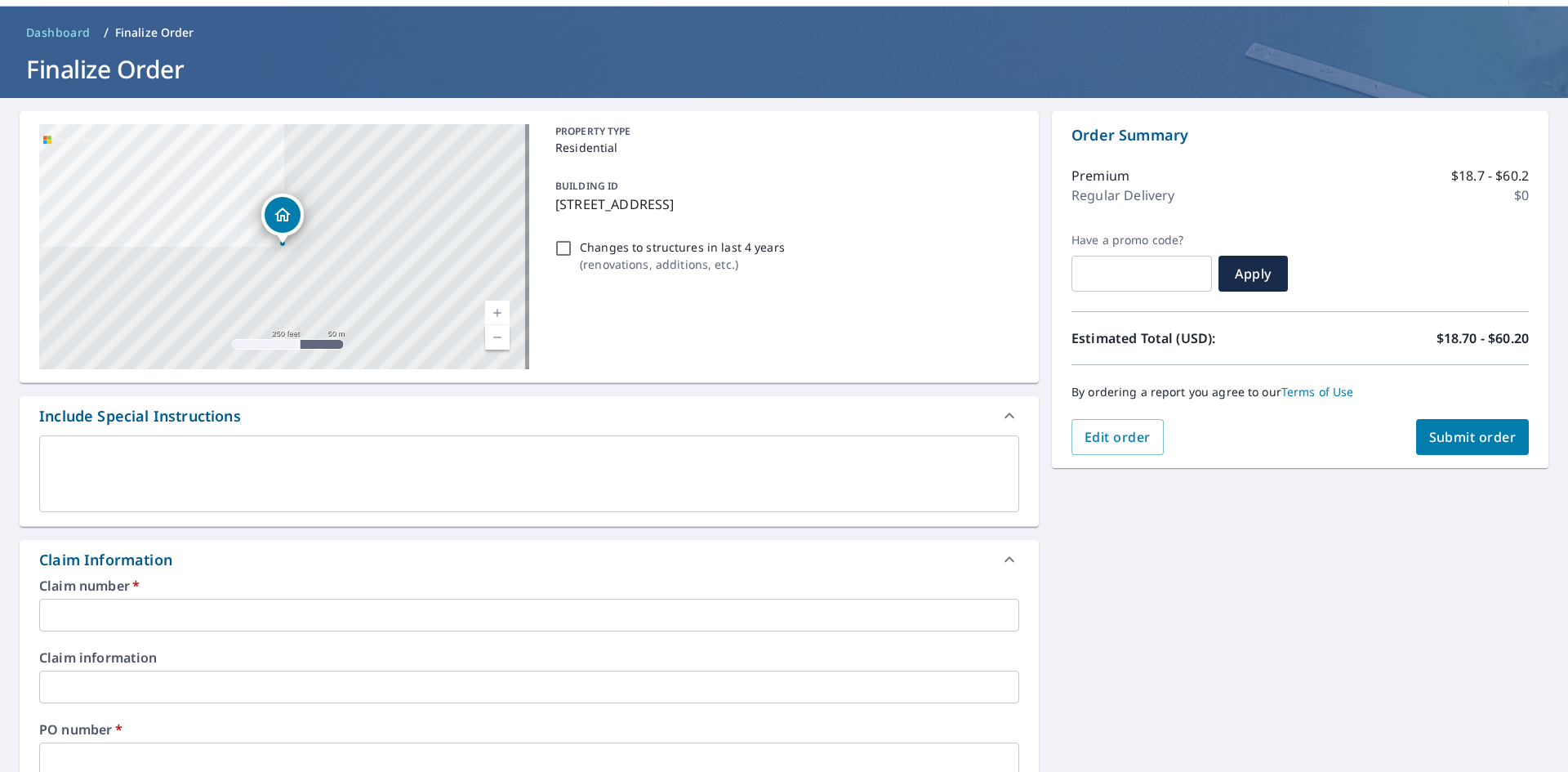
scroll to position [81, 0]
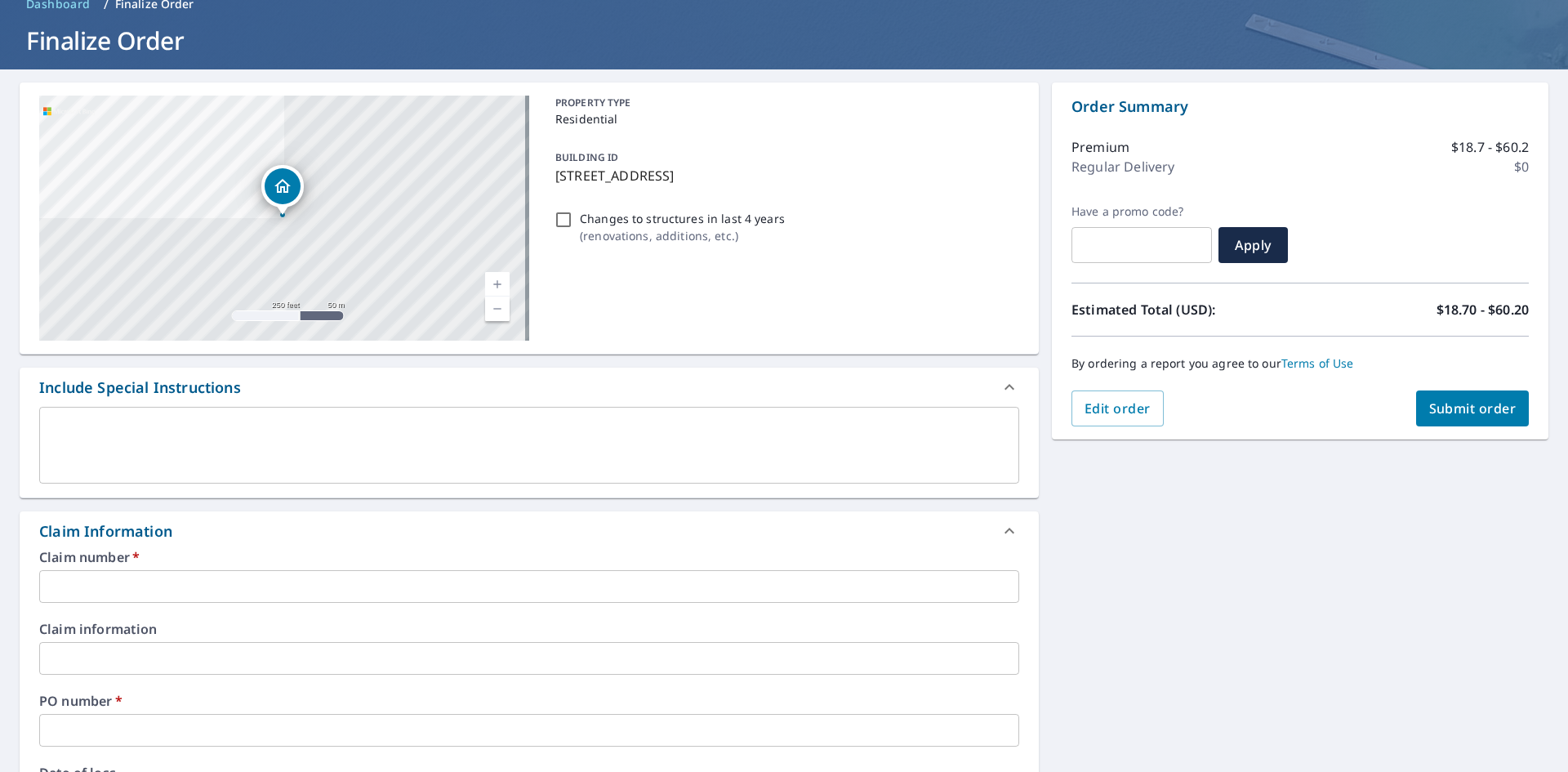
drag, startPoint x: 731, startPoint y: 174, endPoint x: 554, endPoint y: 174, distance: 177.0
click at [556, 174] on p "[STREET_ADDRESS]" at bounding box center [784, 175] width 458 height 19
checkbox input "true"
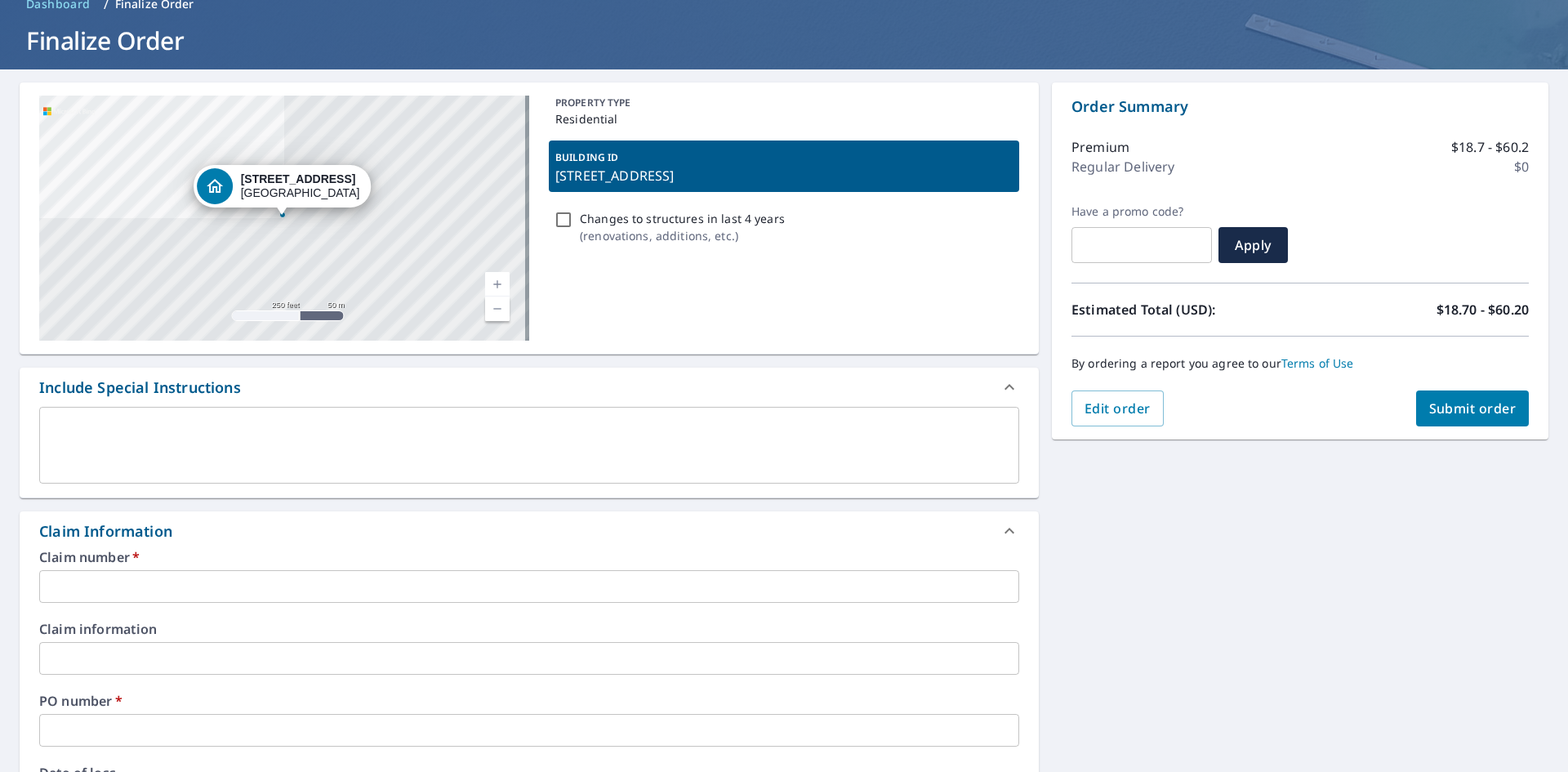
copy p "[STREET_ADDRESS]"
click at [126, 585] on input "text" at bounding box center [529, 586] width 980 height 32
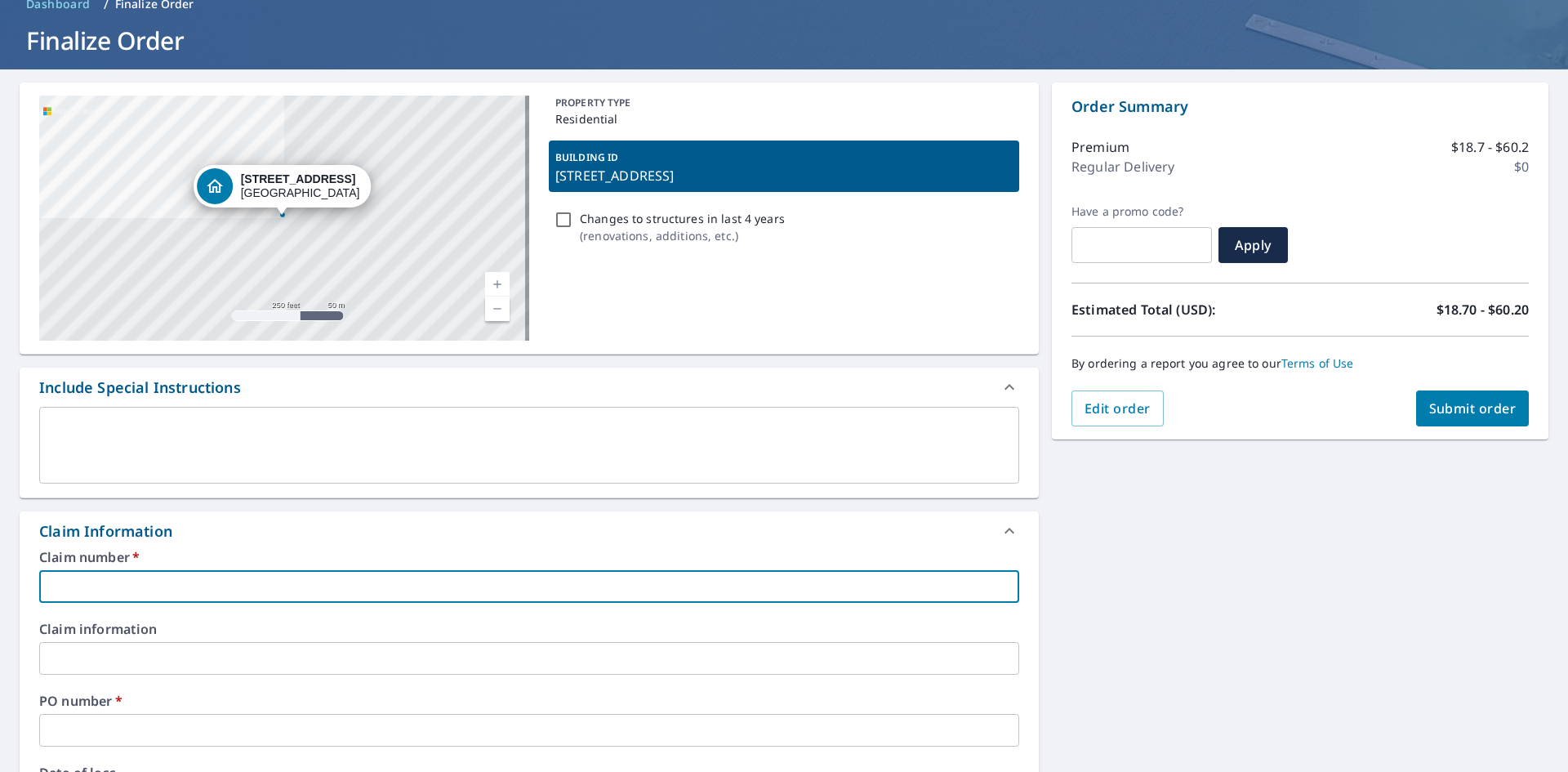
paste input "[STREET_ADDRESS]"
type input "[STREET_ADDRESS]"
checkbox input "true"
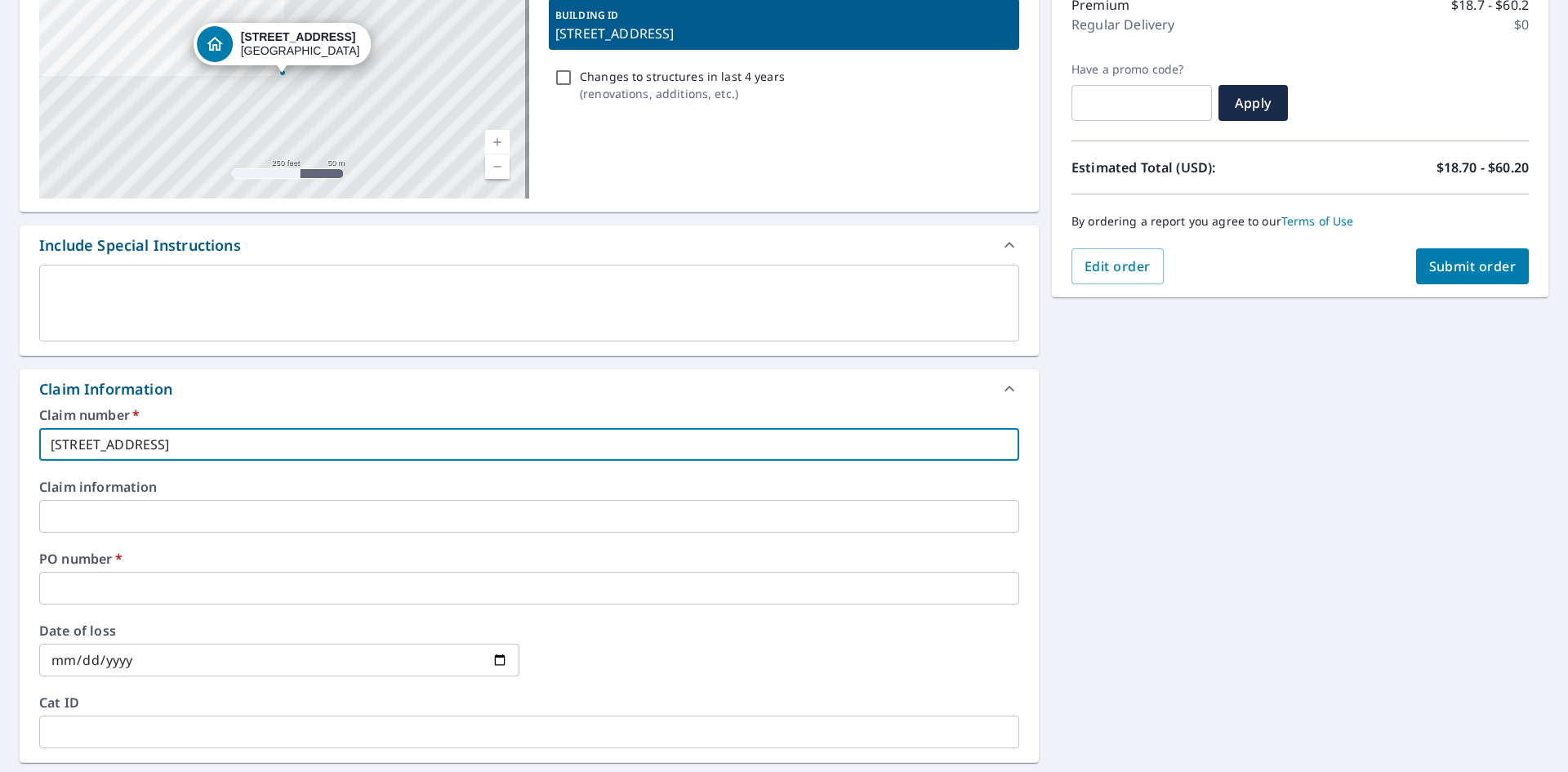
scroll to position [245, 0]
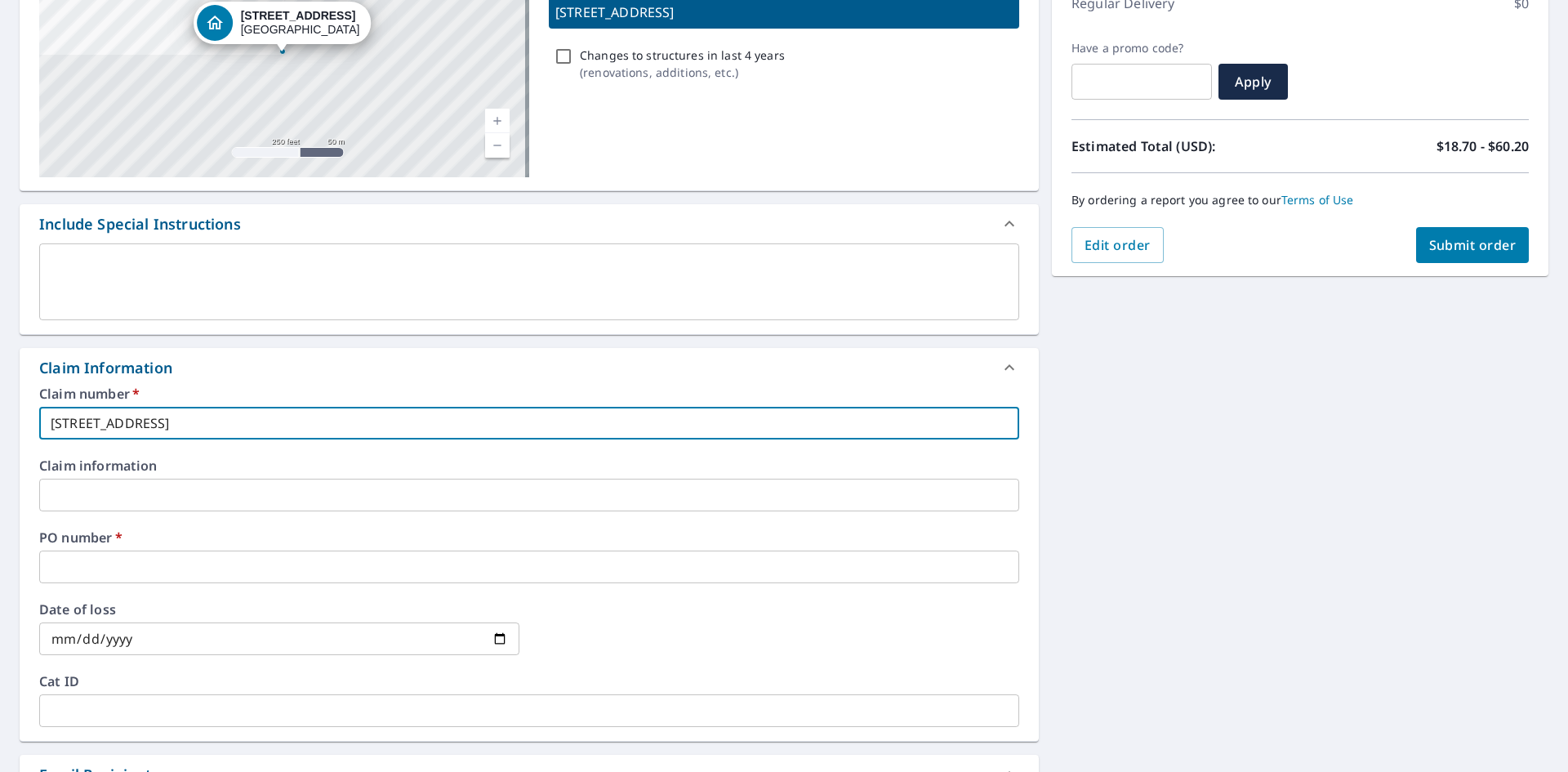
type input "[STREET_ADDRESS]"
click at [149, 565] on input "text" at bounding box center [529, 566] width 980 height 32
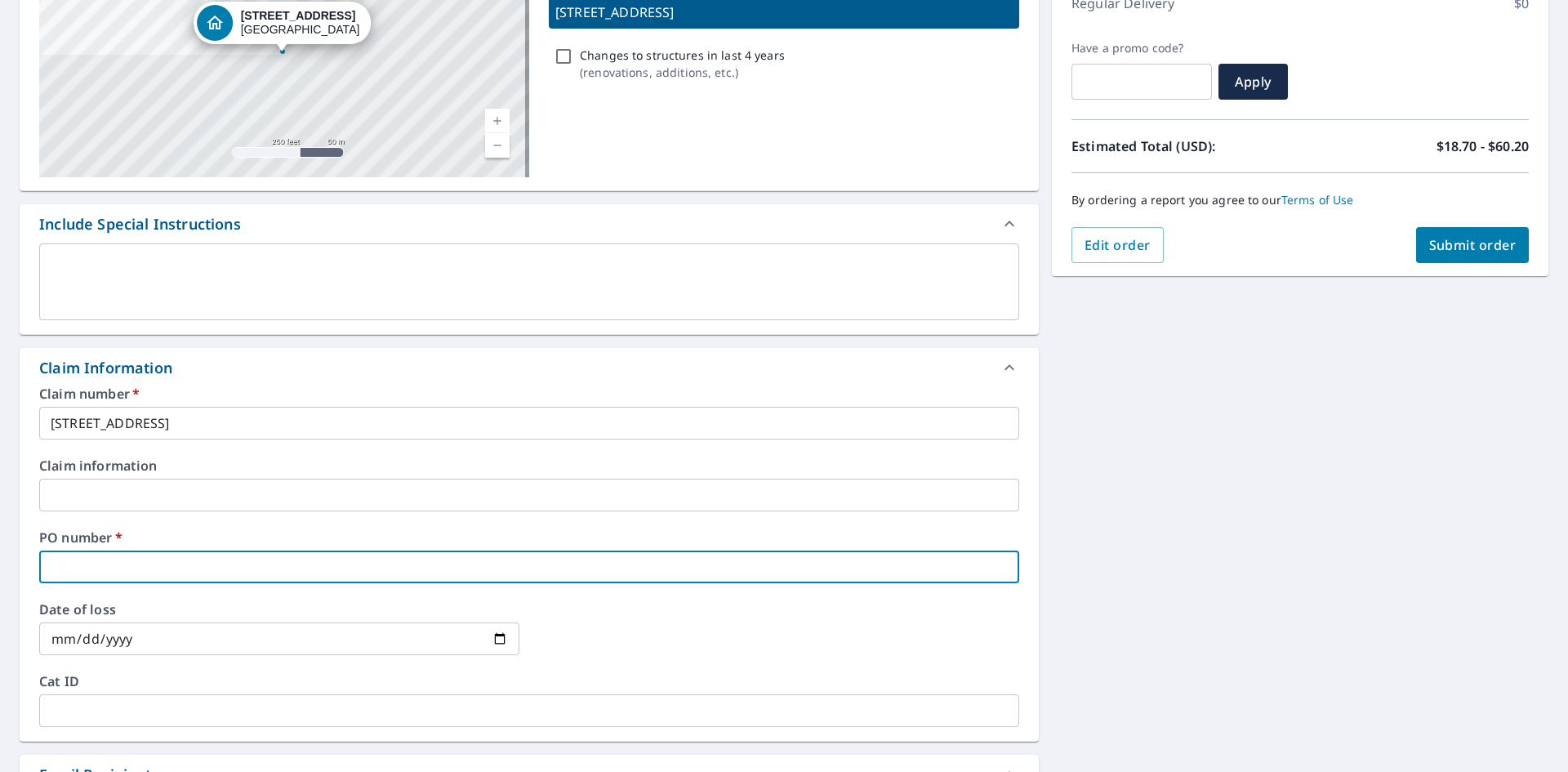
paste input "[STREET_ADDRESS]"
type input "[STREET_ADDRESS]"
checkbox input "true"
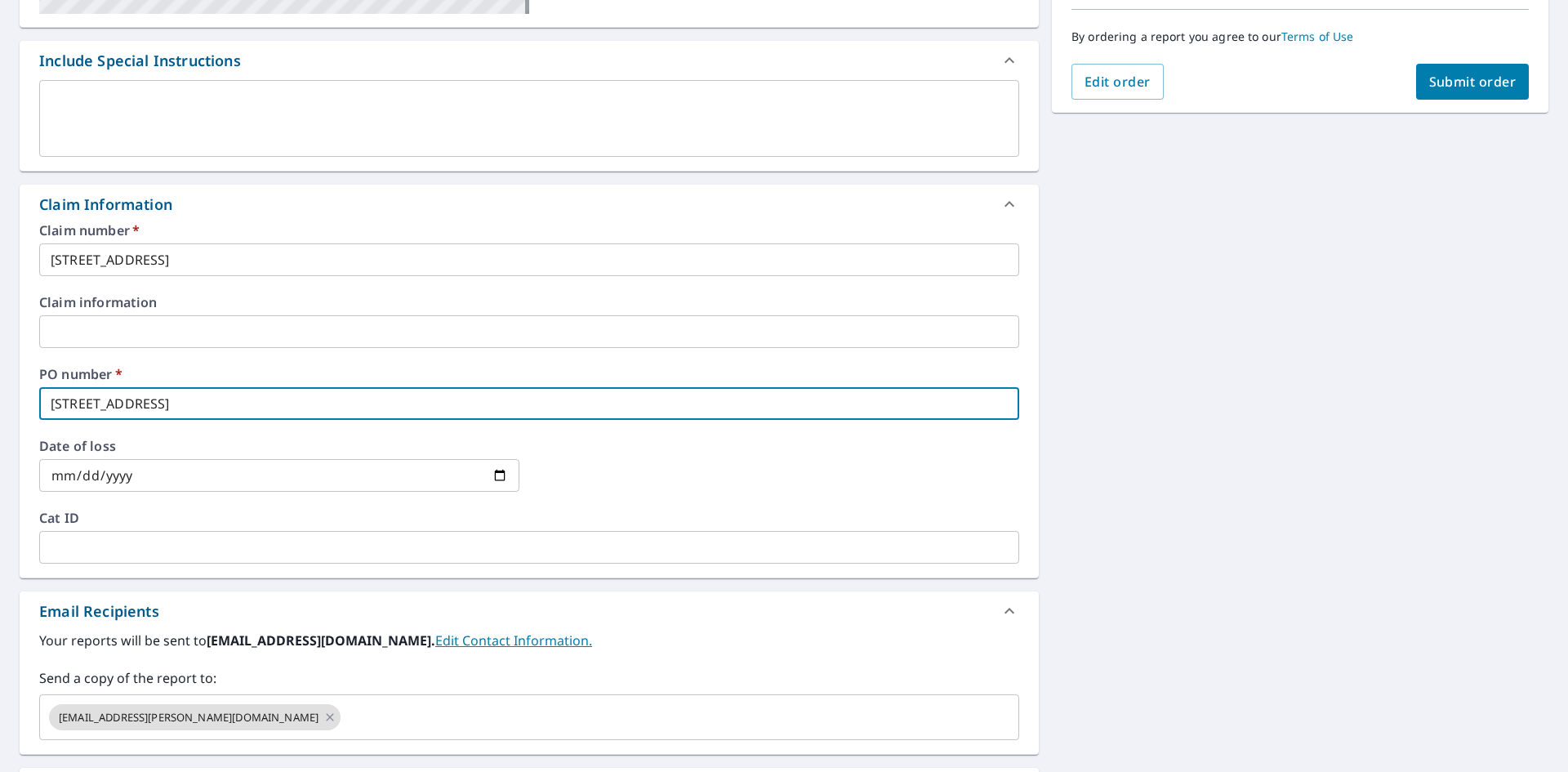
scroll to position [490, 0]
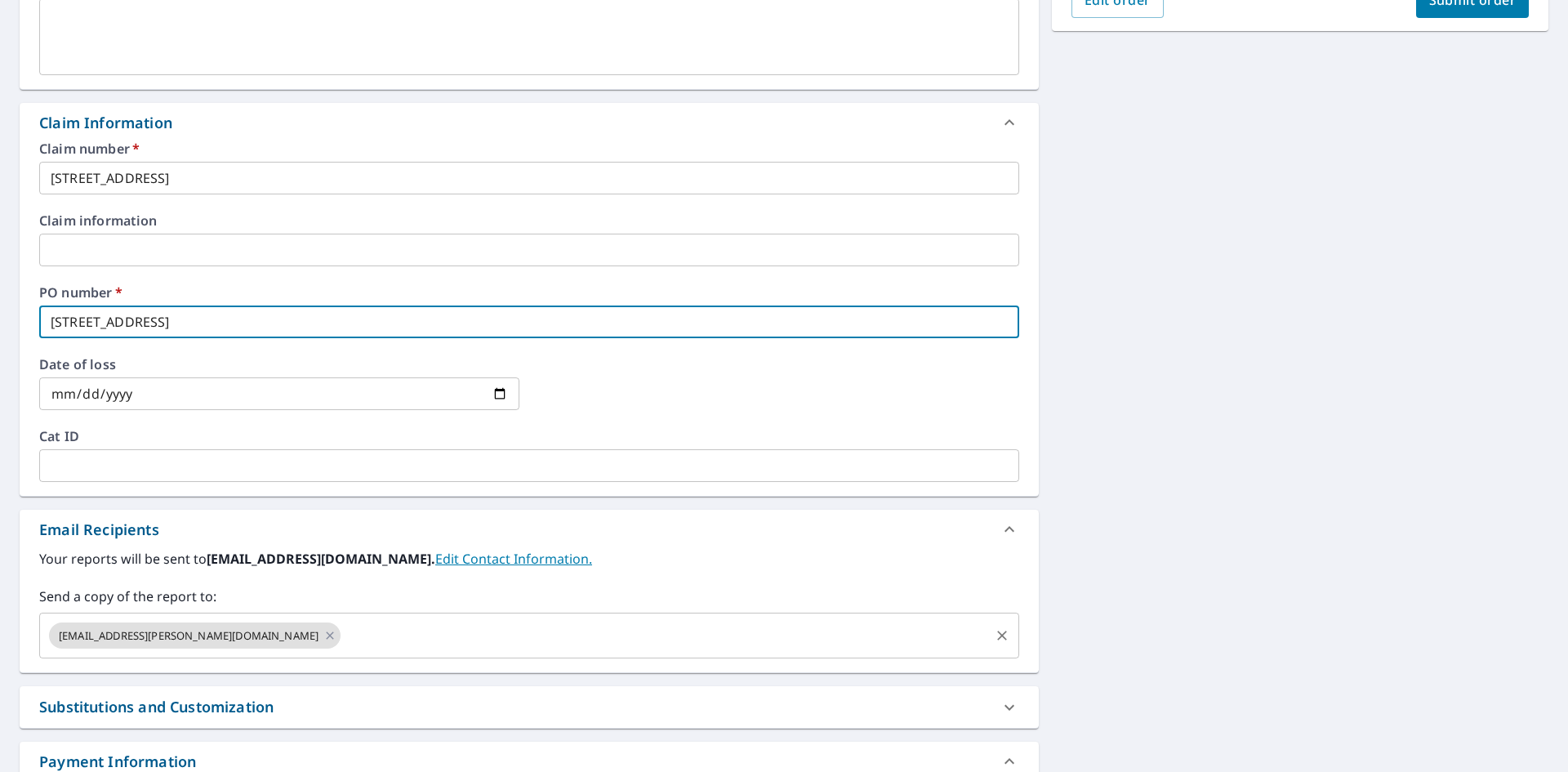
type input "[STREET_ADDRESS]"
click at [343, 641] on input "text" at bounding box center [664, 634] width 644 height 31
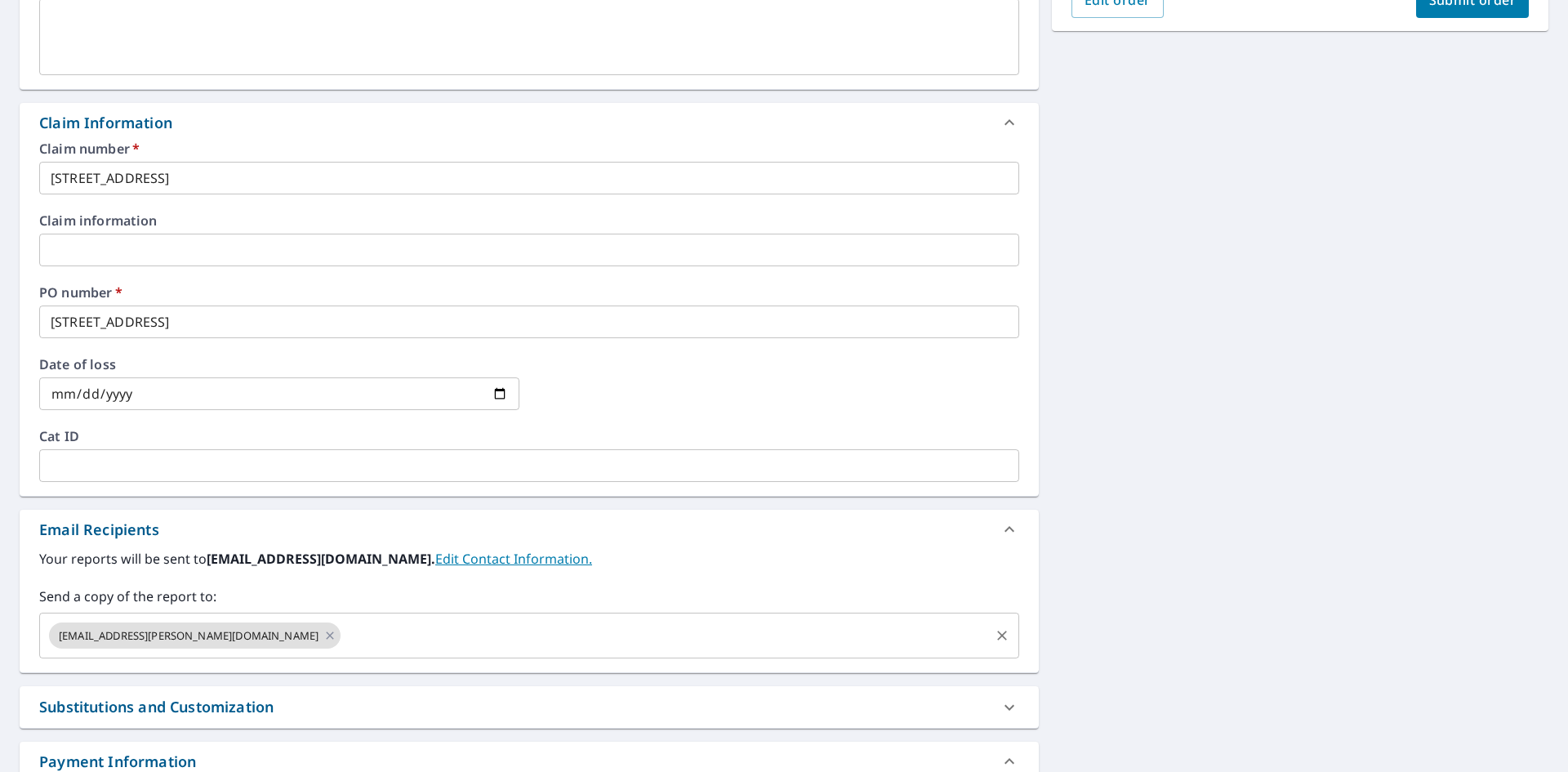
click at [343, 634] on input "text" at bounding box center [664, 634] width 644 height 31
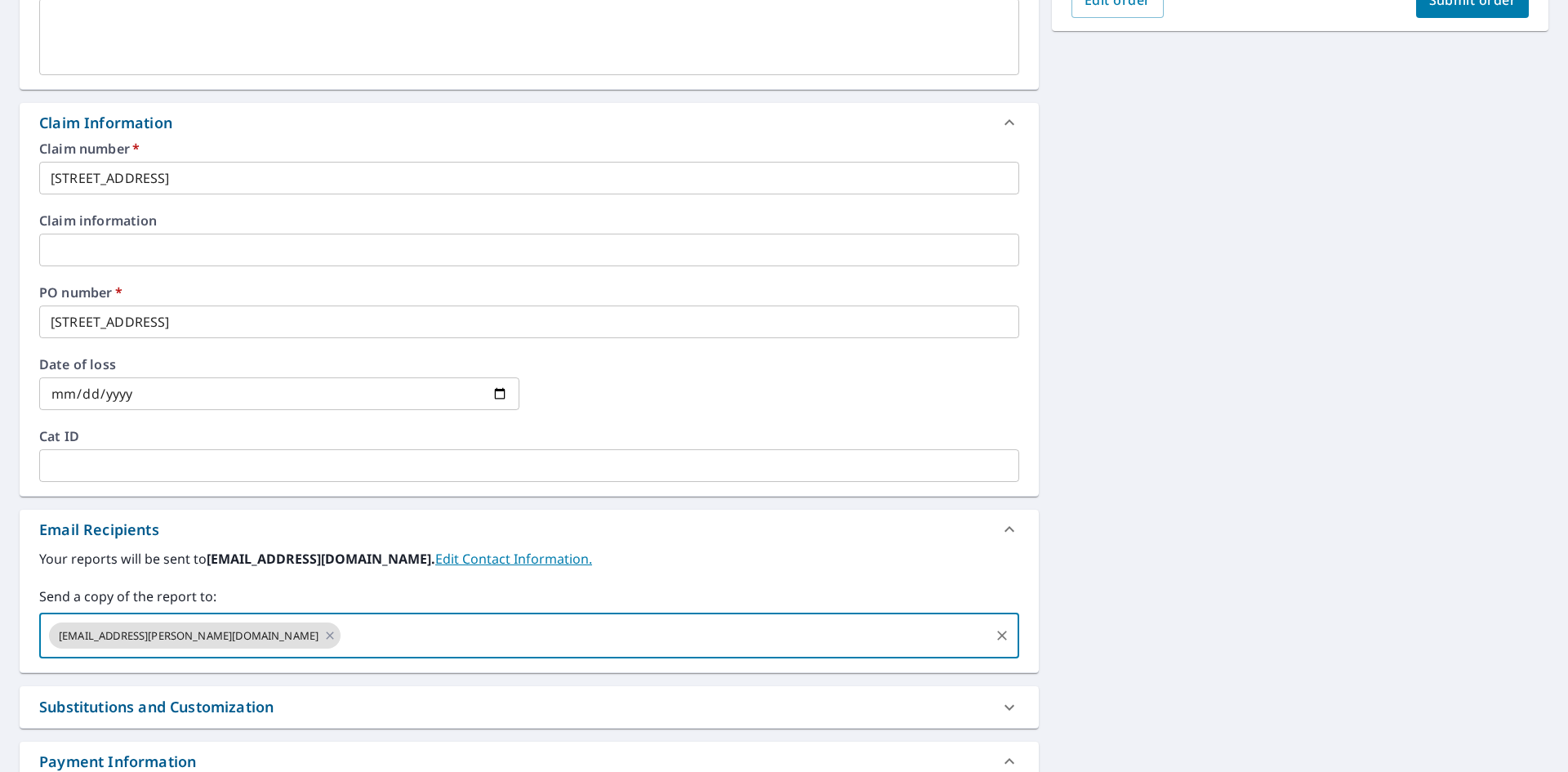
paste input "[PERSON_NAME][EMAIL_ADDRESS][DOMAIN_NAME]"
type input "[PERSON_NAME][EMAIL_ADDRESS][DOMAIN_NAME]"
checkbox input "true"
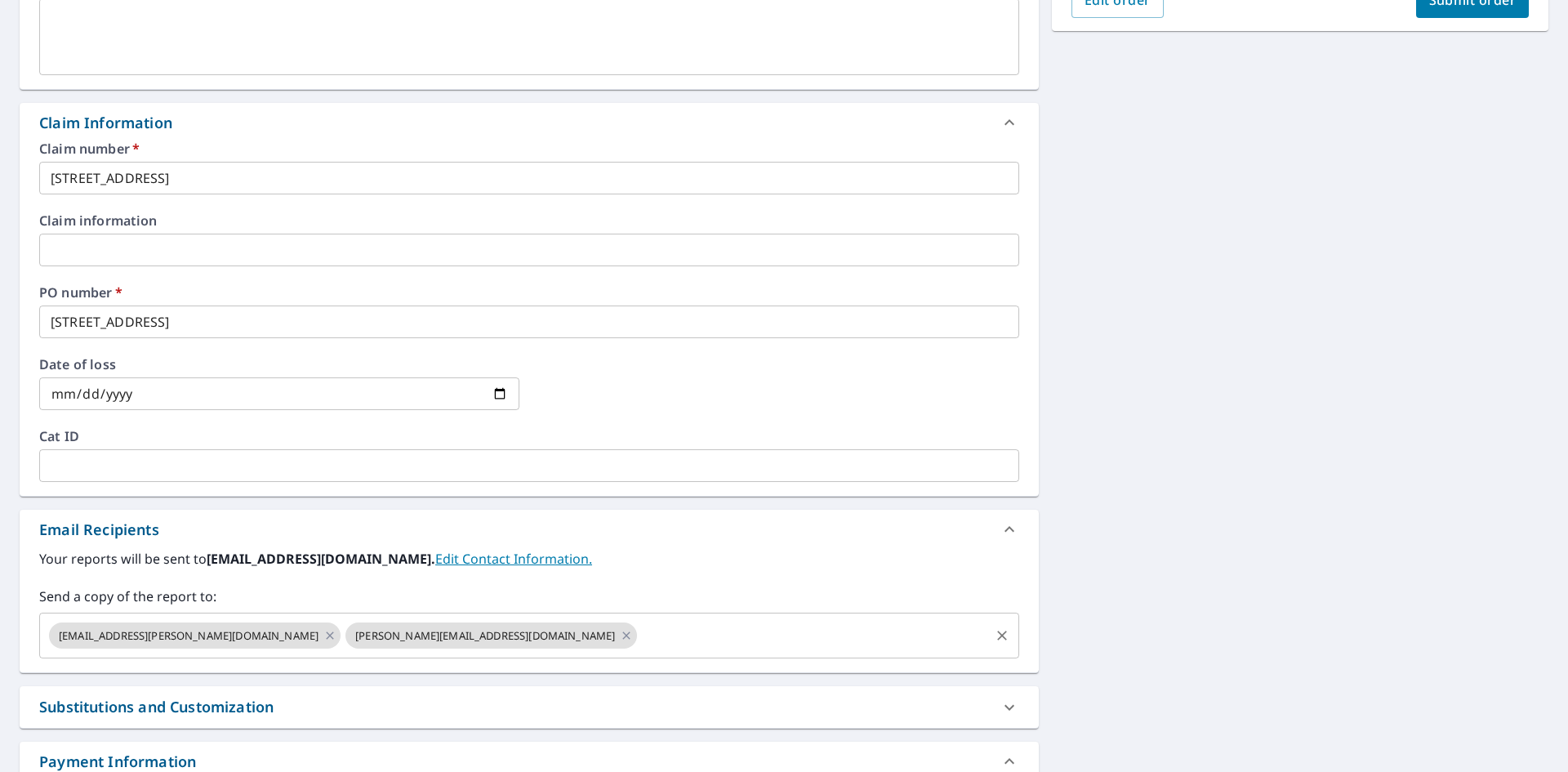
drag, startPoint x: 458, startPoint y: 614, endPoint x: 449, endPoint y: 633, distance: 21.0
click at [458, 617] on div "[EMAIL_ADDRESS][PERSON_NAME][DOMAIN_NAME] [PERSON_NAME][EMAIL_ADDRESS][DOMAIN_N…" at bounding box center [529, 635] width 980 height 46
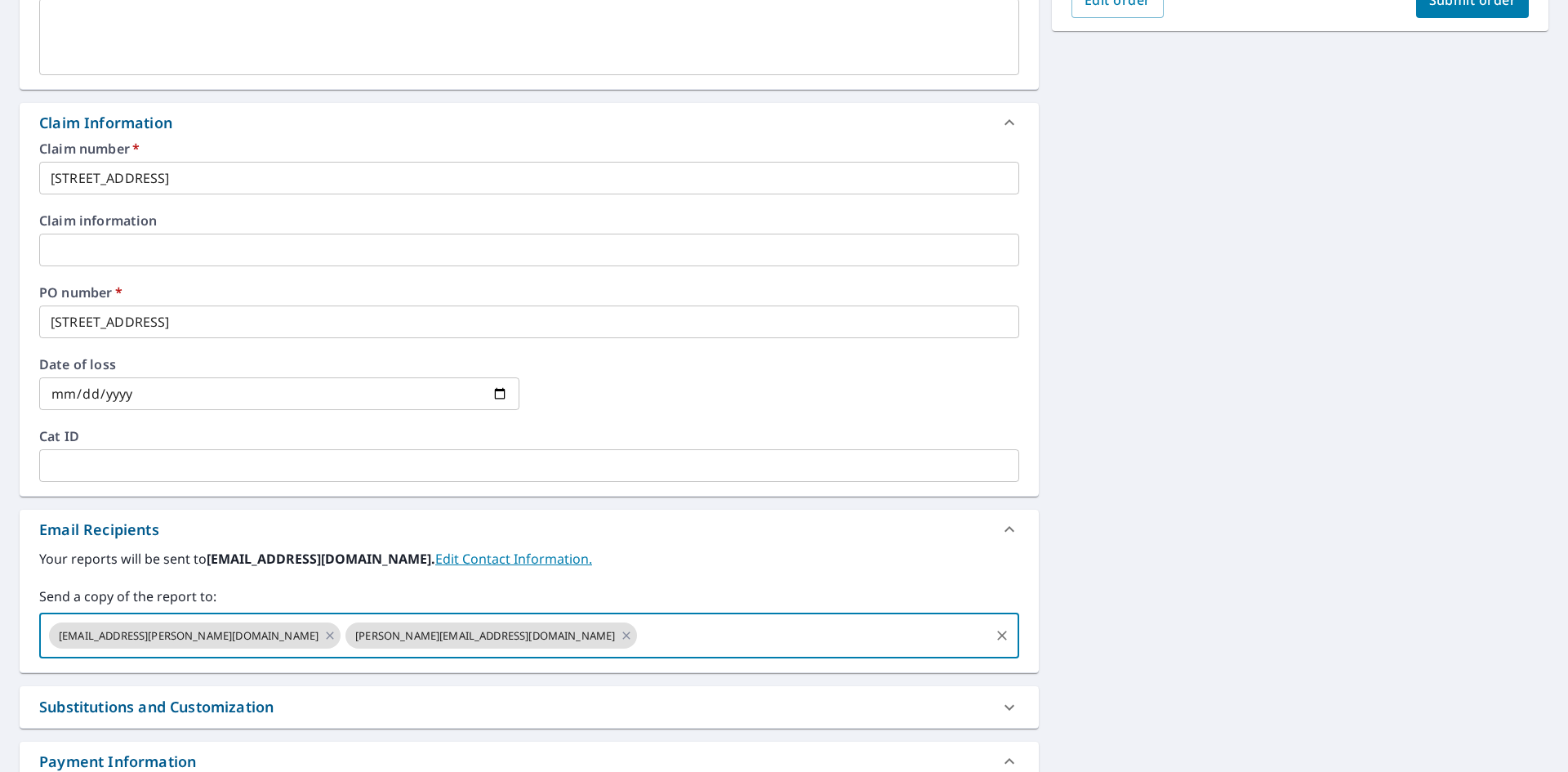
paste input "[PERSON_NAME][EMAIL_ADDRESS][PERSON_NAME][DOMAIN_NAME]"
type input "[PERSON_NAME][EMAIL_ADDRESS][PERSON_NAME][DOMAIN_NAME]"
checkbox input "true"
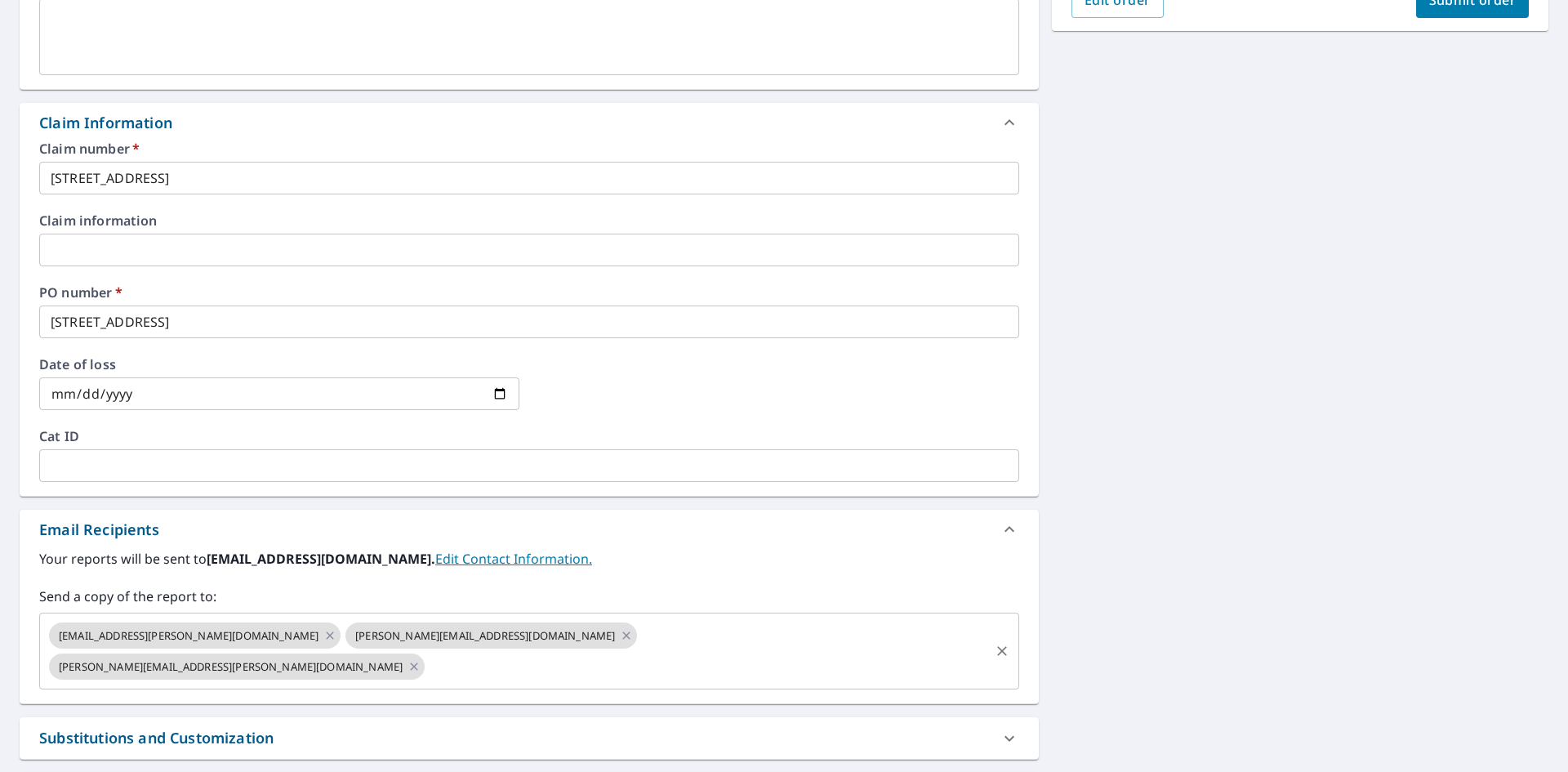
click at [688, 651] on input "text" at bounding box center [706, 666] width 560 height 31
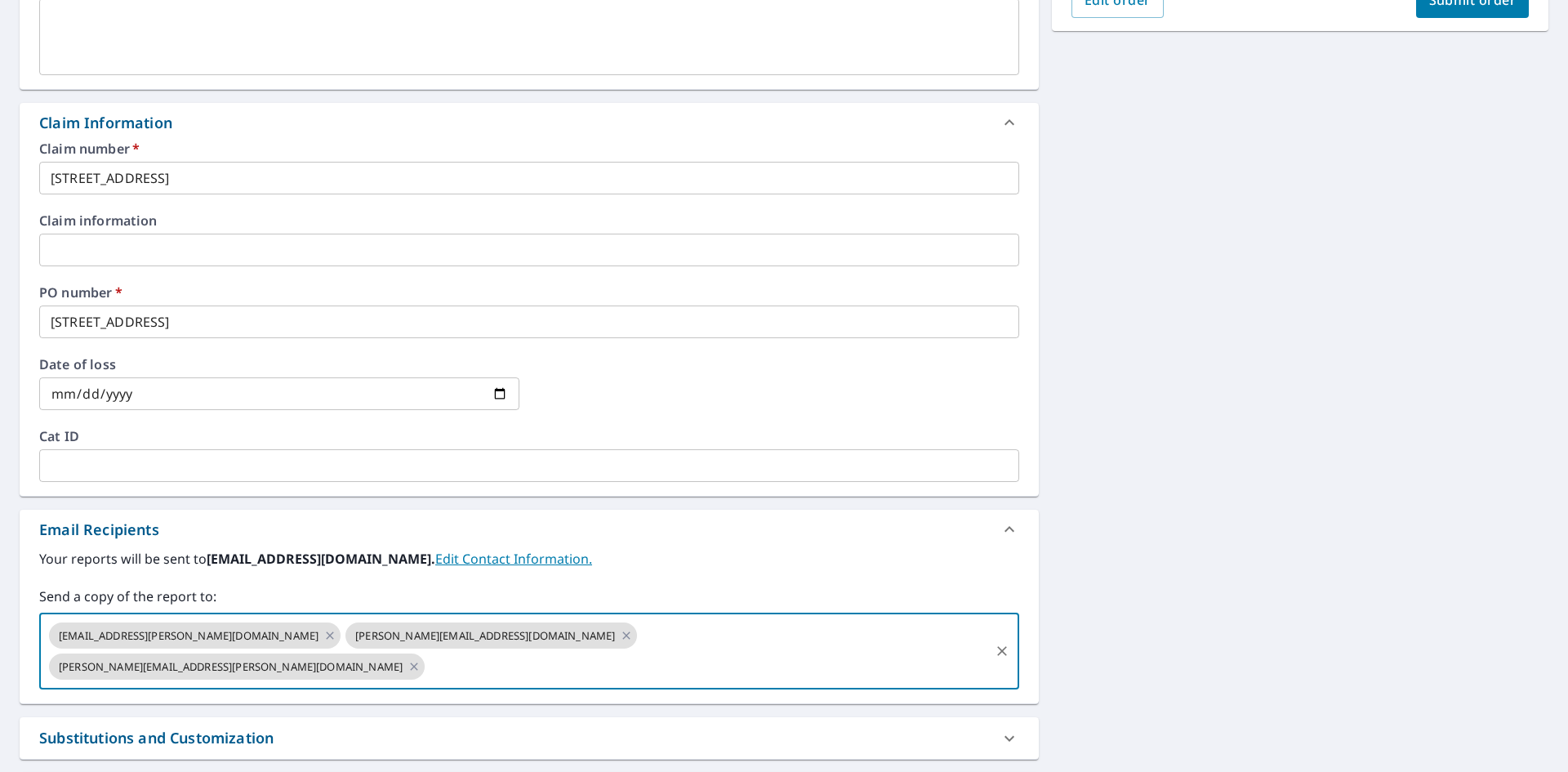
paste input "[PERSON_NAME][EMAIL_ADDRESS][PERSON_NAME][DOMAIN_NAME]"
type input "[PERSON_NAME][EMAIL_ADDRESS][PERSON_NAME][DOMAIN_NAME]"
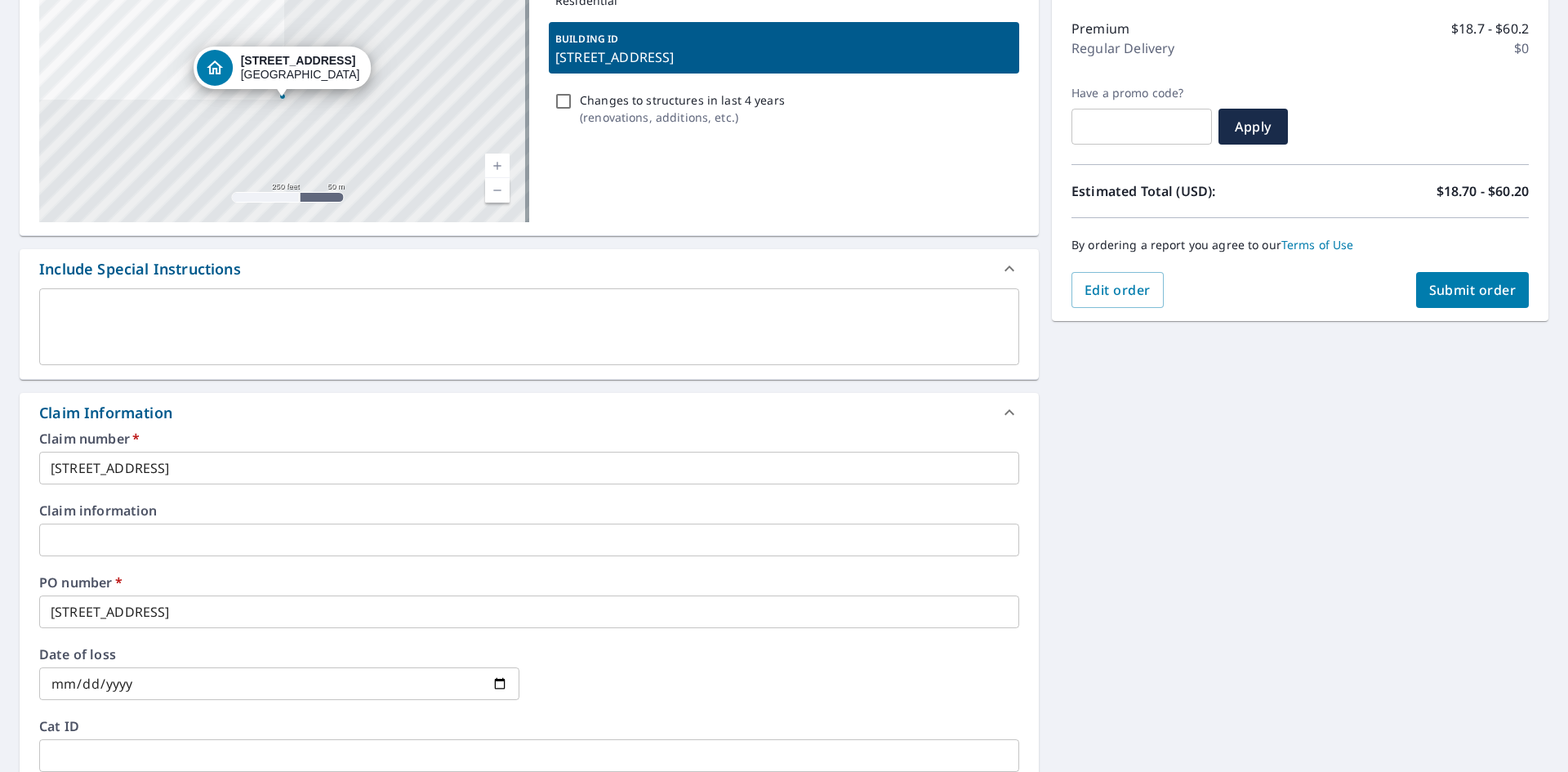
scroll to position [163, 0]
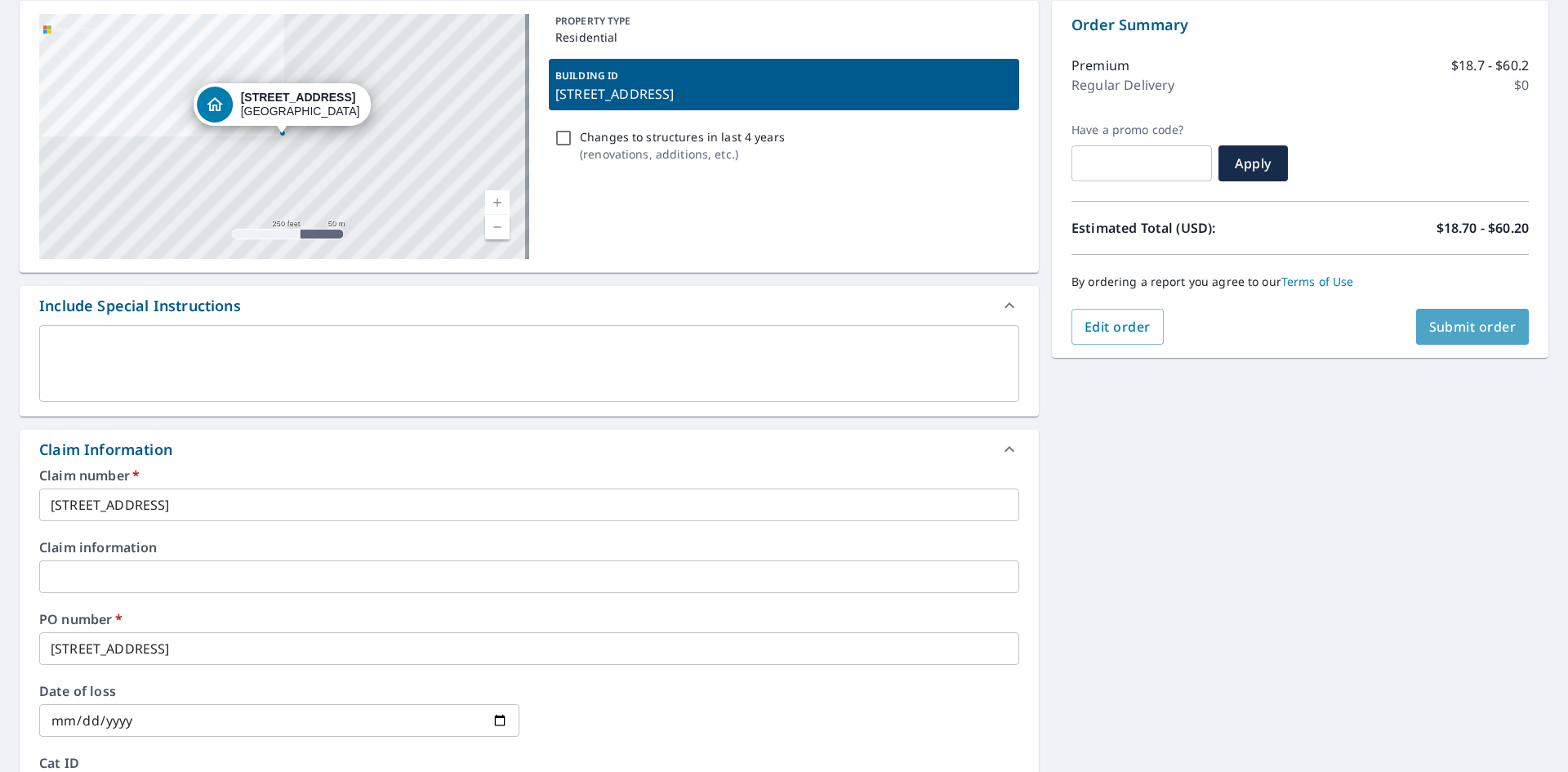
click at [1461, 329] on span "Submit order" at bounding box center [1473, 327] width 88 height 18
checkbox input "true"
